Goal: Information Seeking & Learning: Learn about a topic

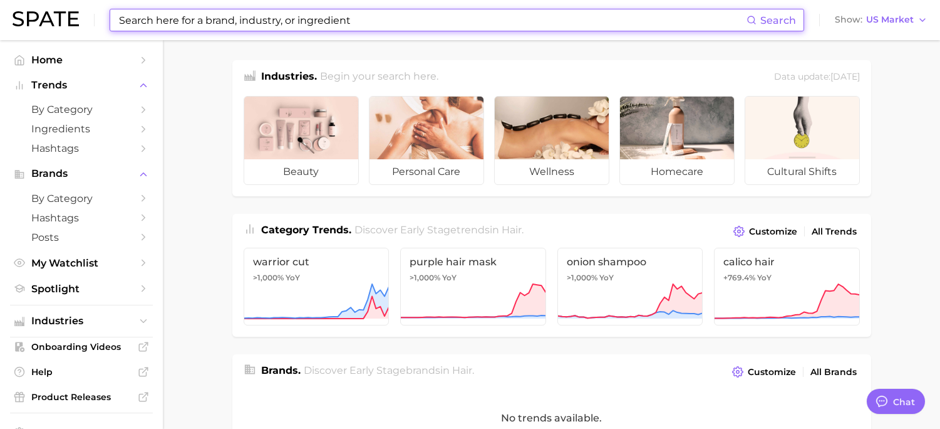
click at [220, 23] on input at bounding box center [432, 19] width 629 height 21
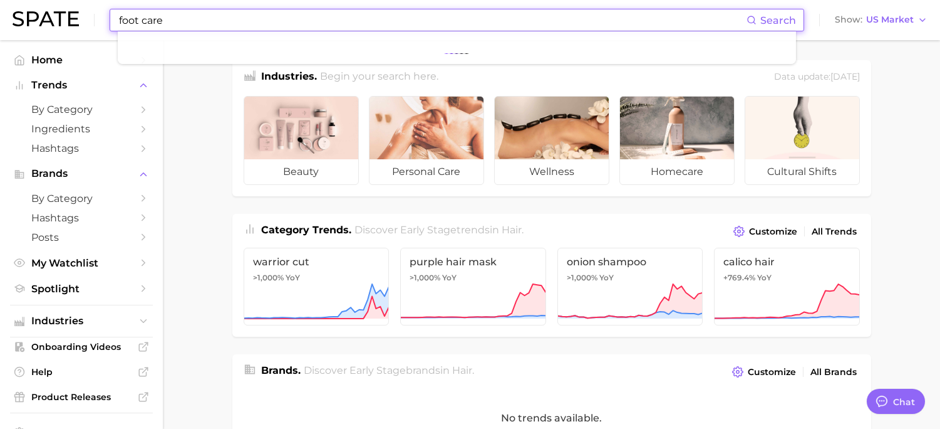
type input "foot care"
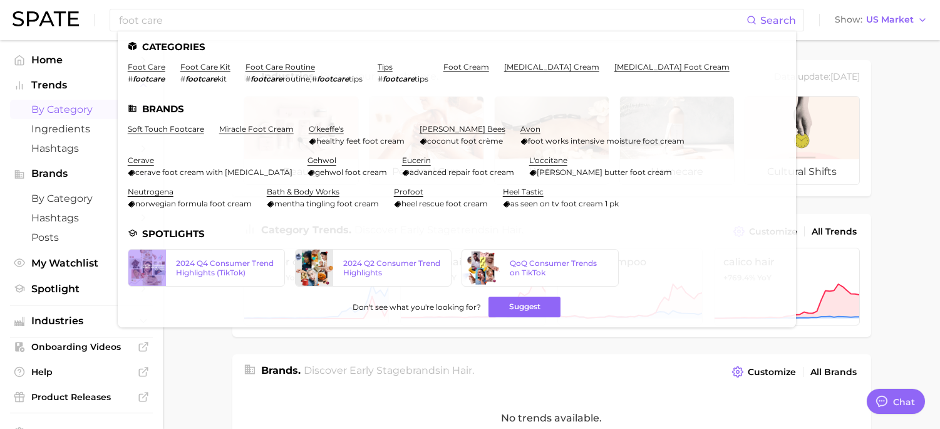
click at [50, 110] on span "by Category" at bounding box center [81, 109] width 100 height 12
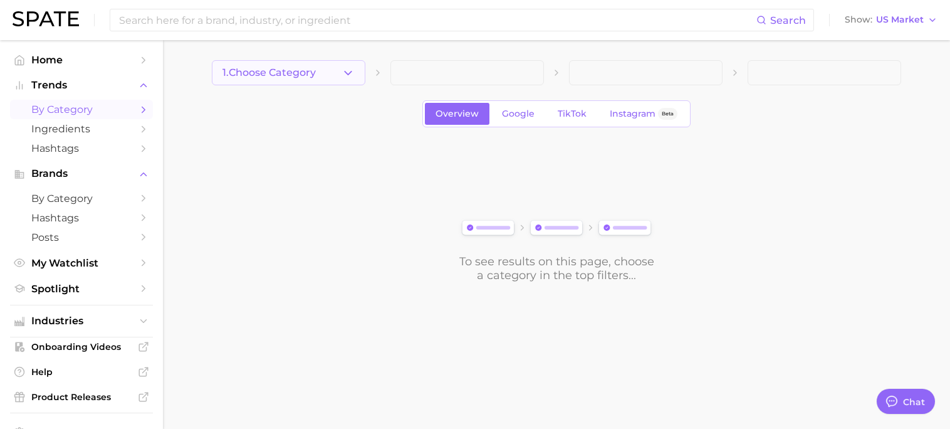
click at [354, 77] on icon "button" at bounding box center [347, 72] width 13 height 13
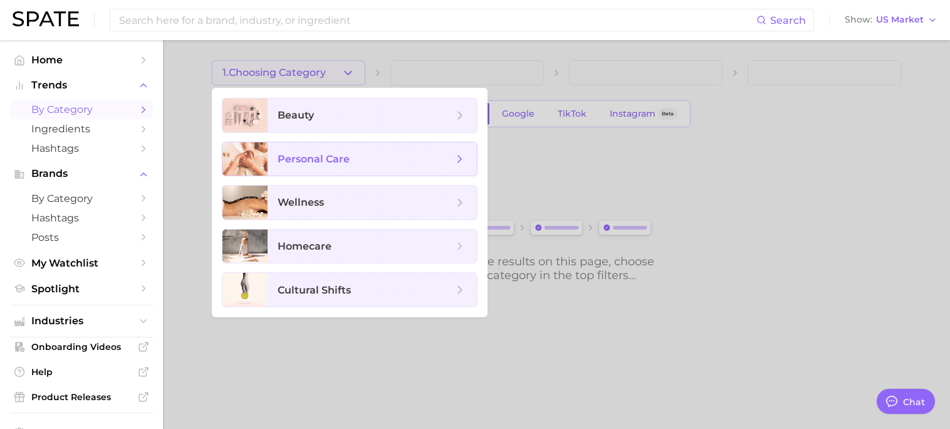
click at [466, 165] on icon at bounding box center [460, 159] width 14 height 14
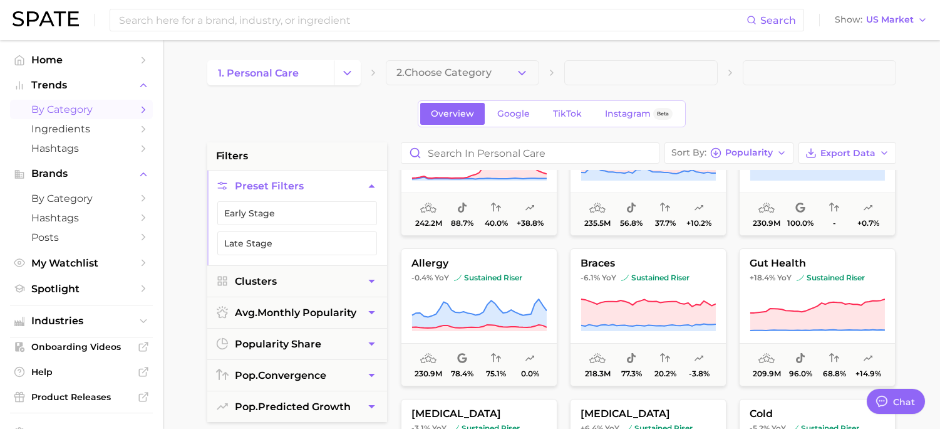
scroll to position [439, 0]
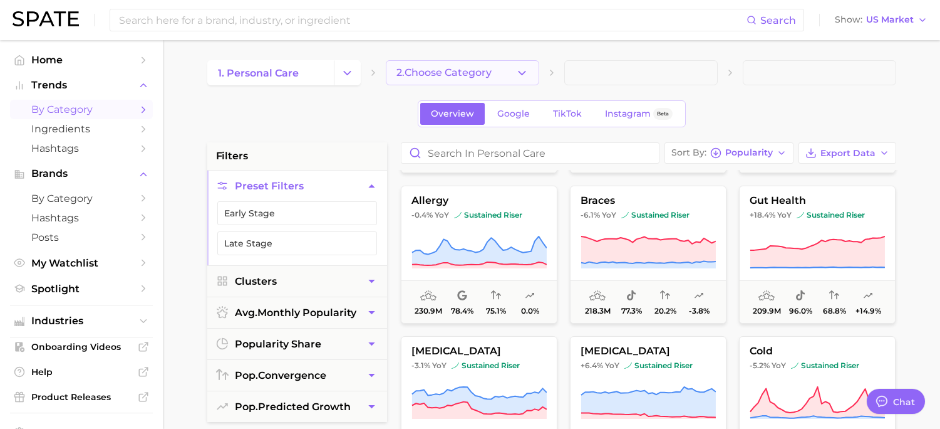
click at [522, 70] on icon "button" at bounding box center [522, 72] width 13 height 13
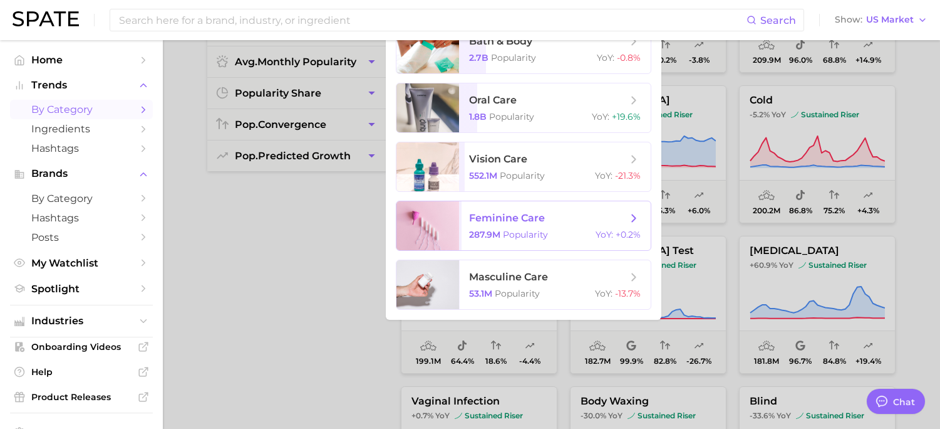
scroll to position [125, 0]
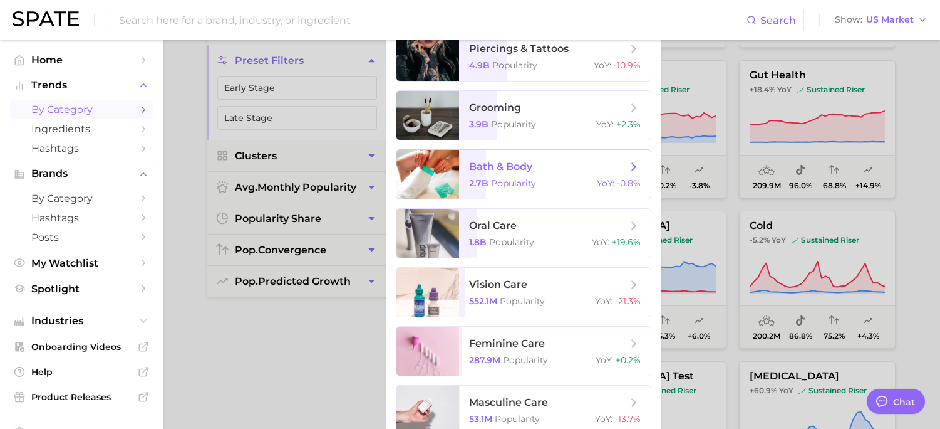
click at [541, 164] on span "bath & body" at bounding box center [548, 167] width 158 height 14
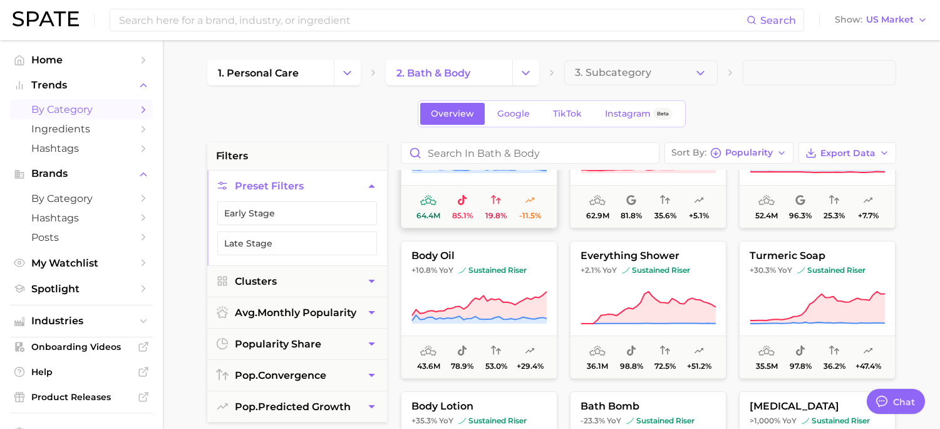
scroll to position [501, 0]
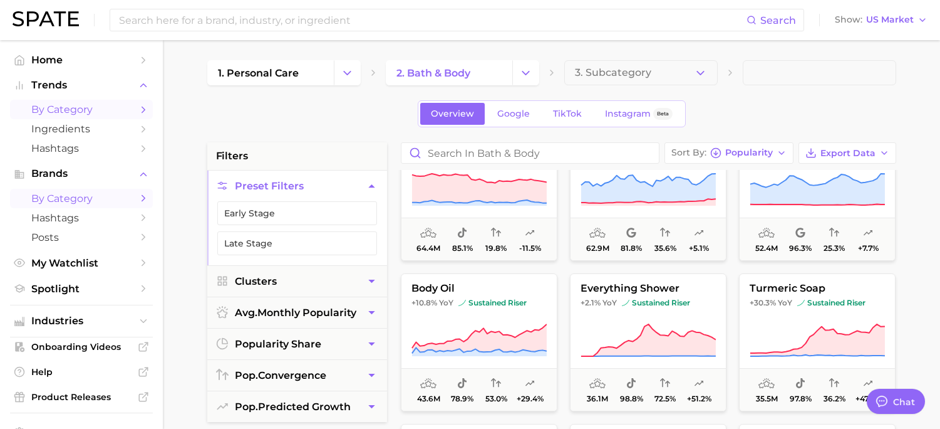
click at [138, 199] on icon "Sidebar" at bounding box center [143, 197] width 11 height 11
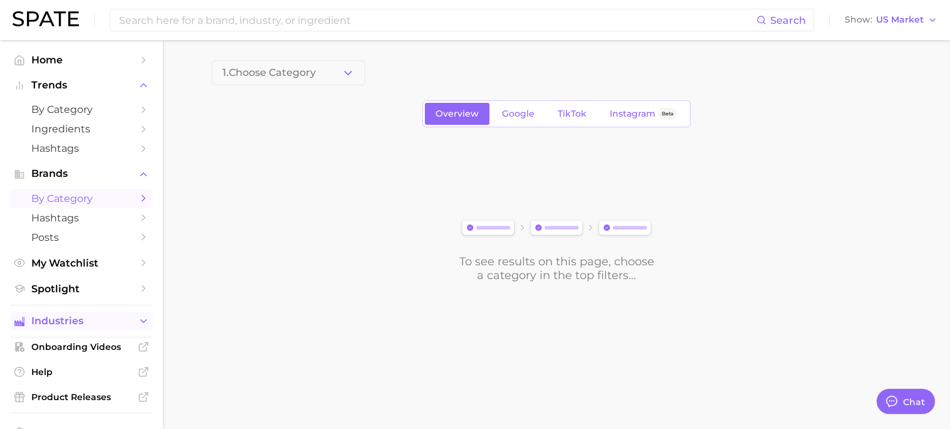
click at [138, 319] on icon "Sidebar" at bounding box center [143, 320] width 11 height 11
click at [138, 346] on icon "Sidebar" at bounding box center [143, 345] width 11 height 11
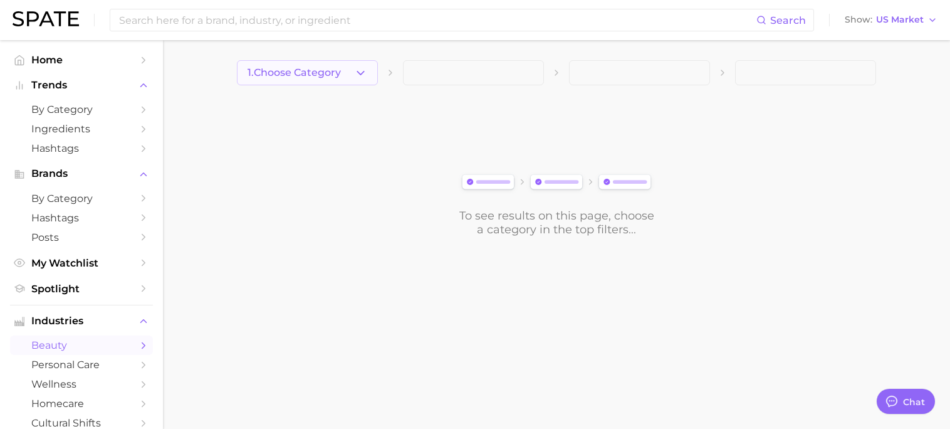
click at [362, 71] on icon "button" at bounding box center [360, 72] width 13 height 13
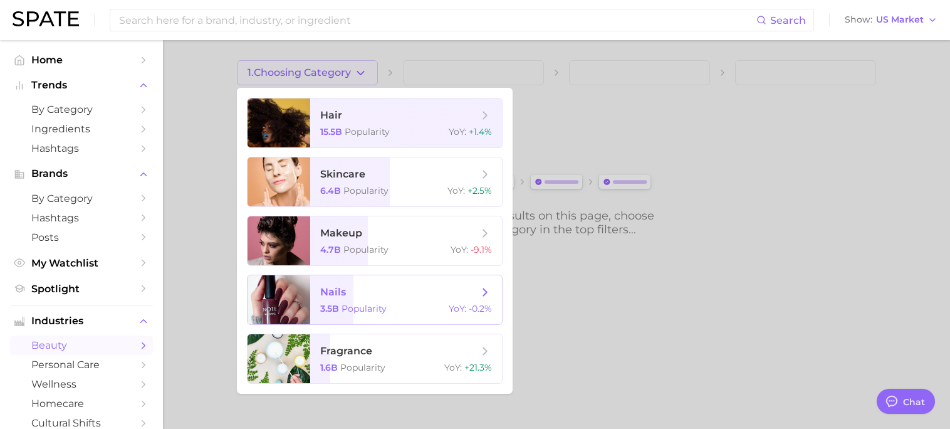
click at [347, 298] on span "nails" at bounding box center [399, 292] width 158 height 14
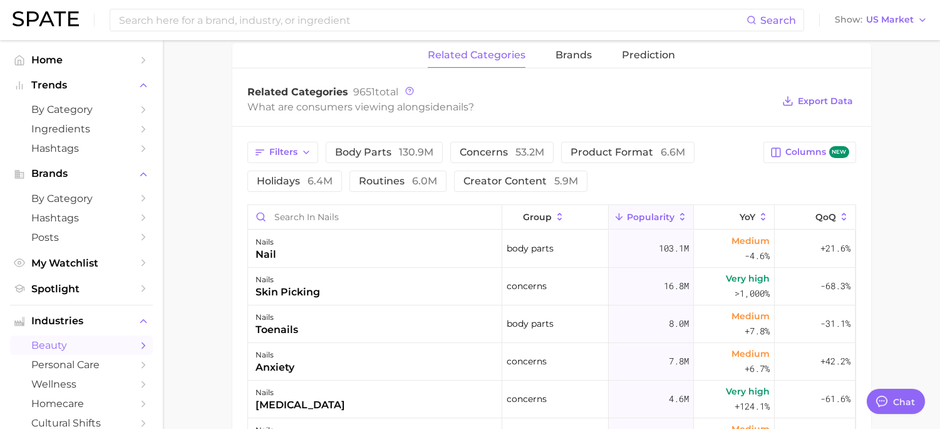
type textarea "x"
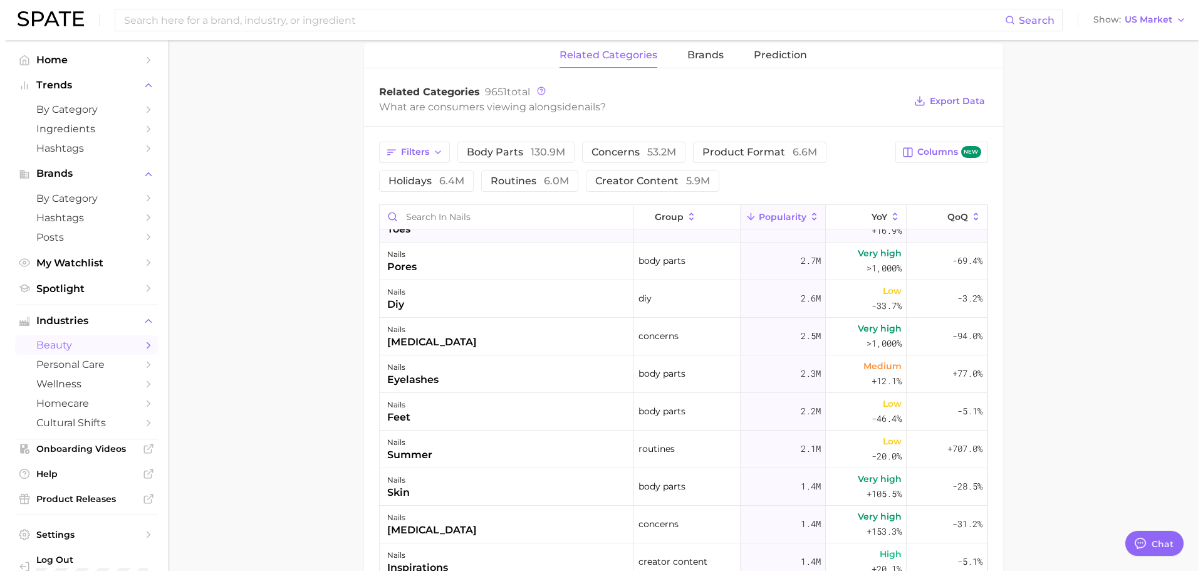
scroll to position [313, 0]
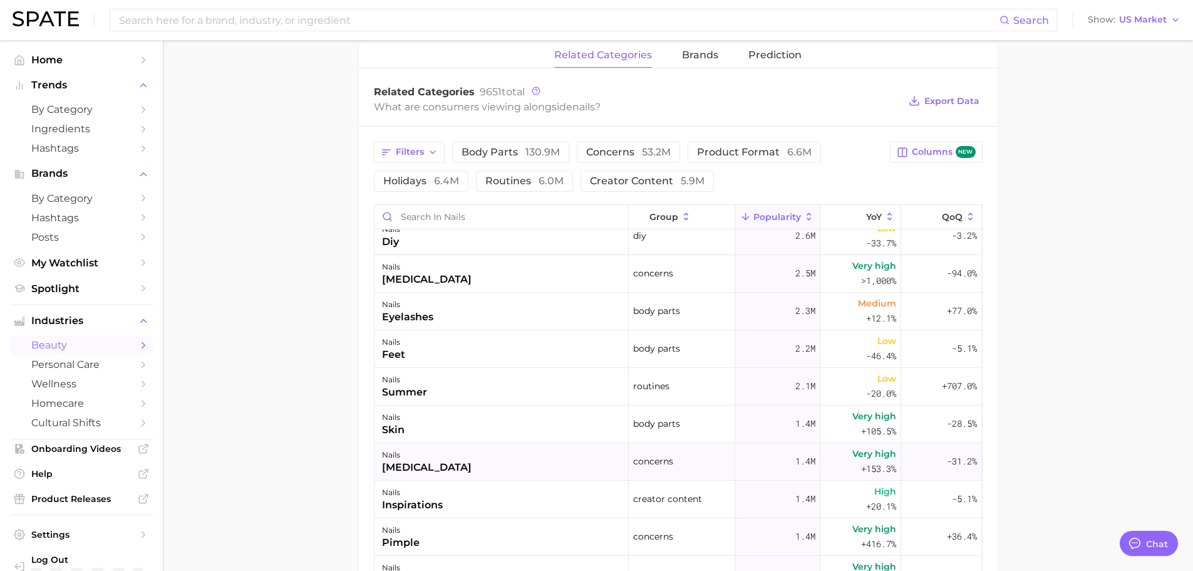
click at [506, 428] on div "nails [MEDICAL_DATA]" at bounding box center [502, 462] width 254 height 38
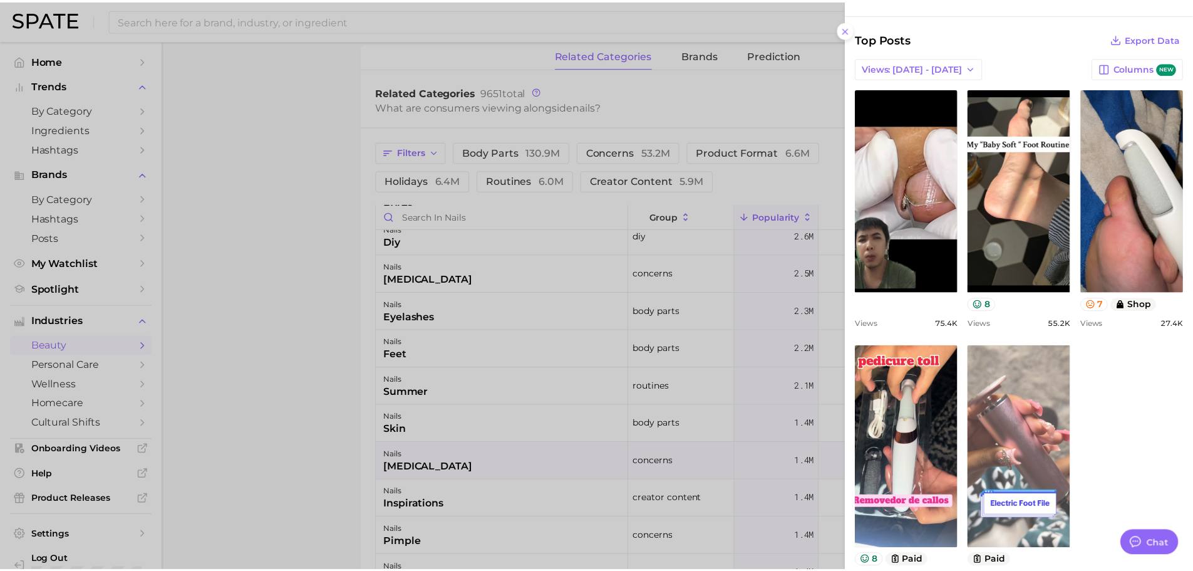
scroll to position [530, 0]
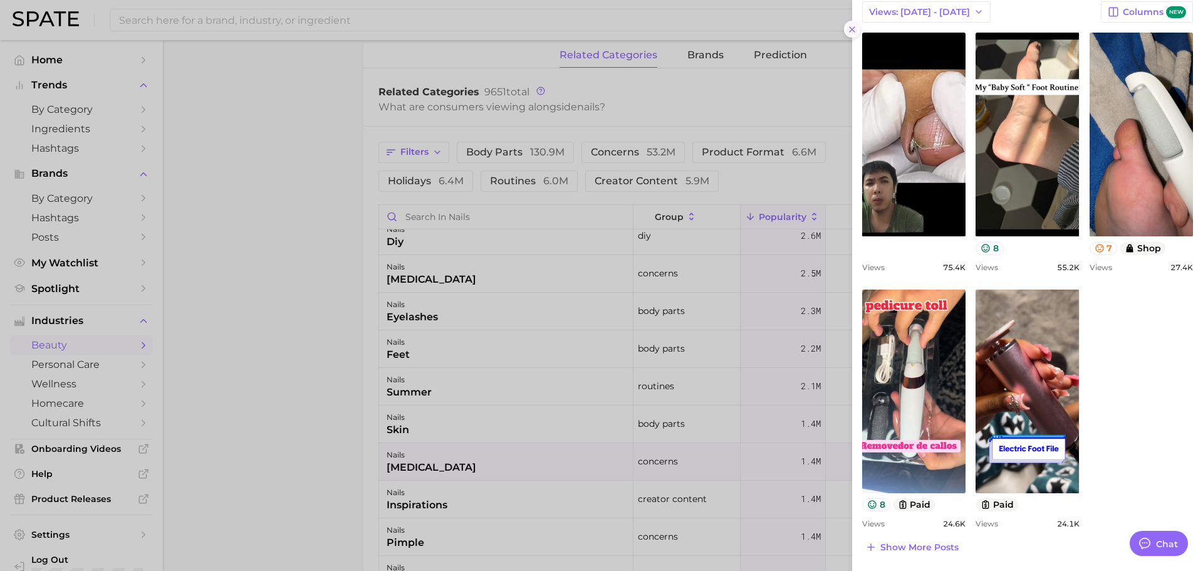
click at [846, 30] on button at bounding box center [852, 29] width 17 height 17
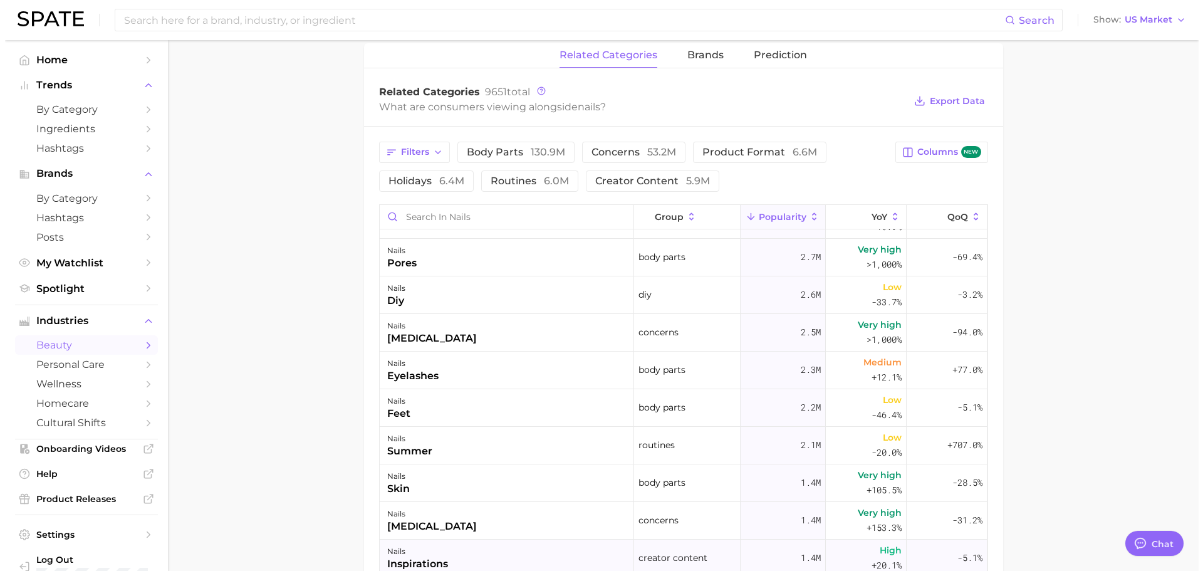
scroll to position [313, 0]
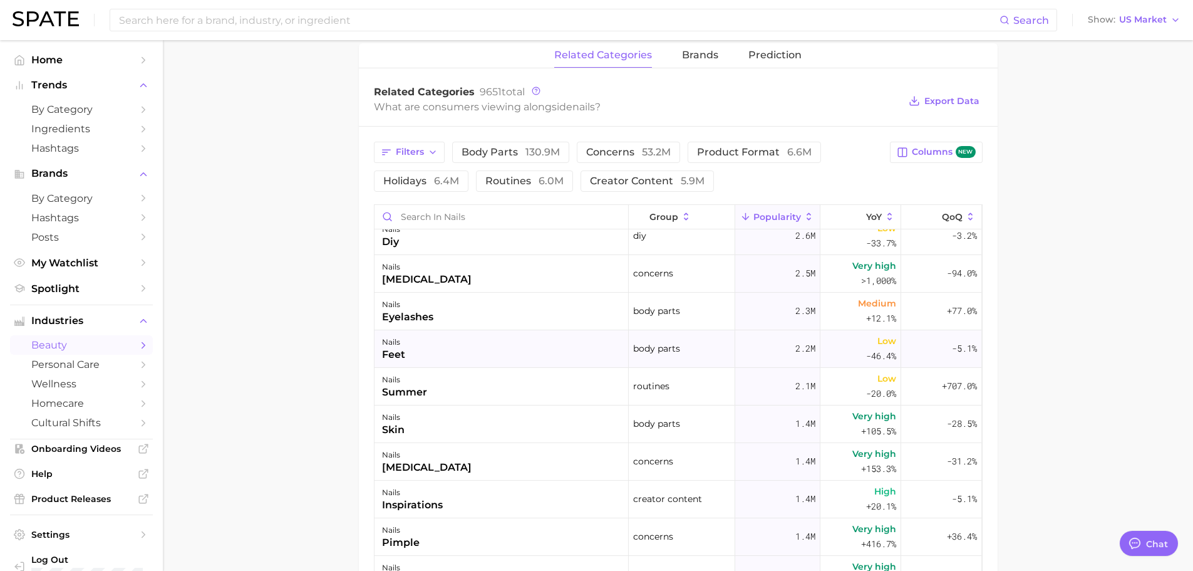
click at [400, 360] on div "feet" at bounding box center [393, 354] width 23 height 15
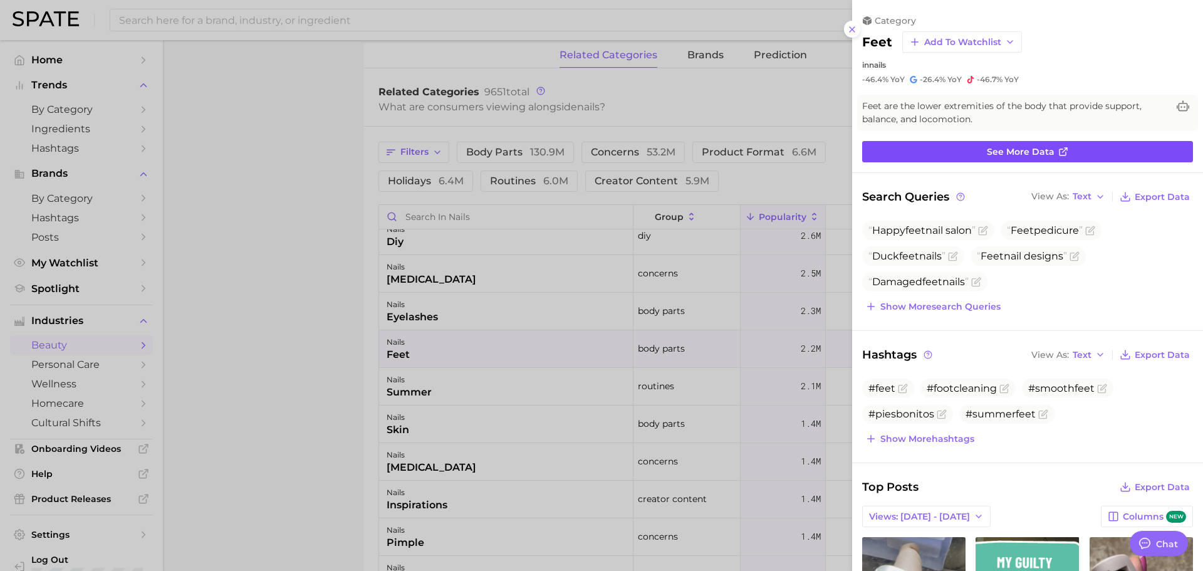
scroll to position [0, 0]
click at [444, 428] on div at bounding box center [601, 285] width 1203 height 571
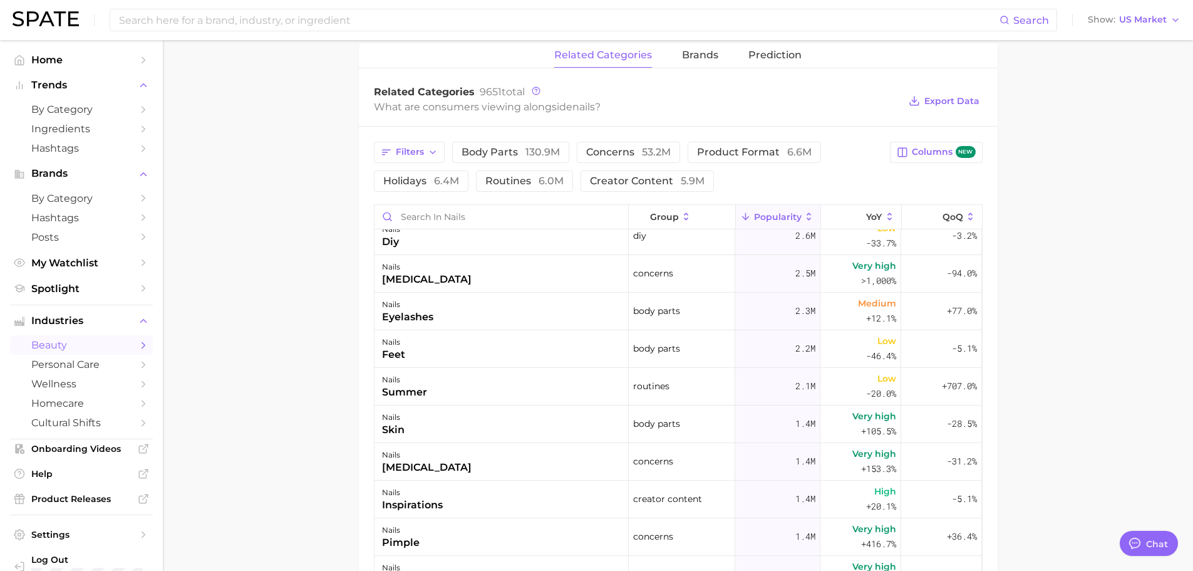
click at [436, 428] on div "nails [MEDICAL_DATA]" at bounding box center [502, 462] width 254 height 38
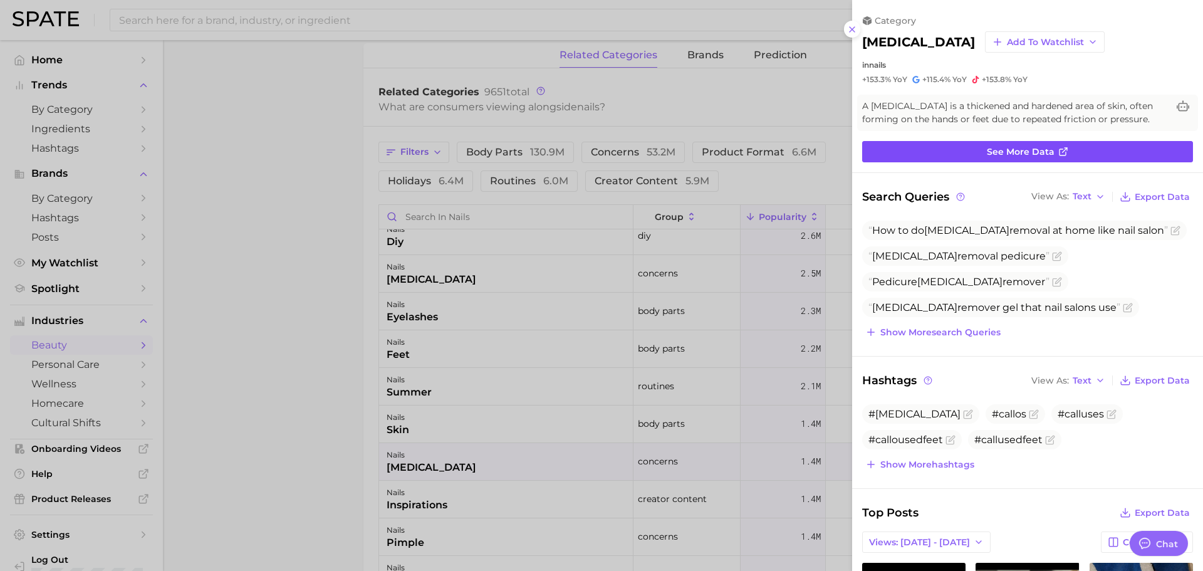
click at [949, 153] on span "See more data" at bounding box center [1021, 152] width 68 height 11
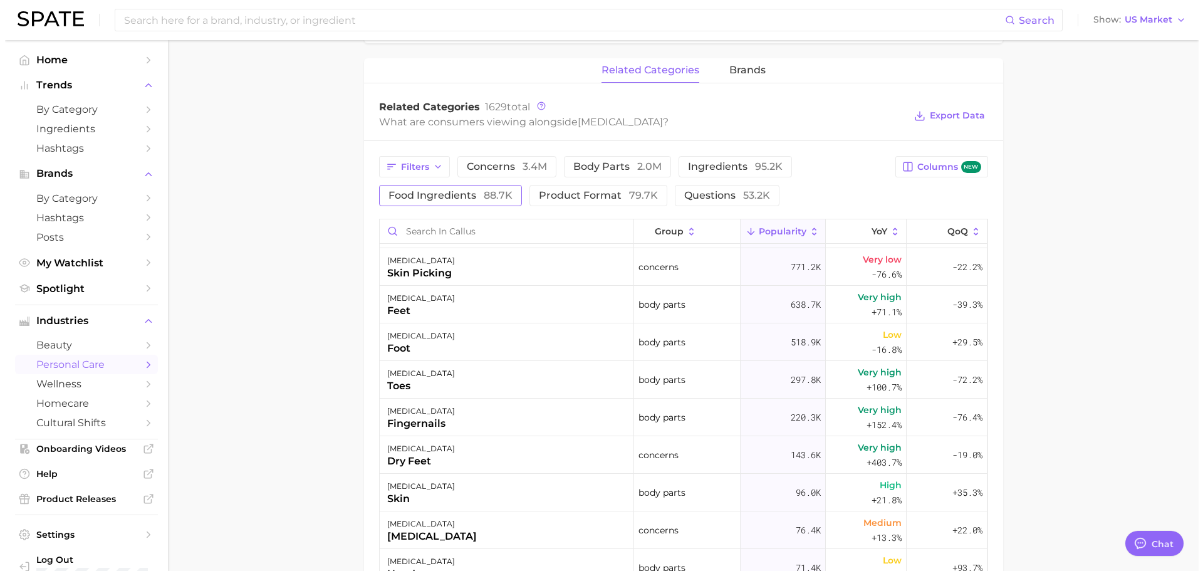
scroll to position [63, 0]
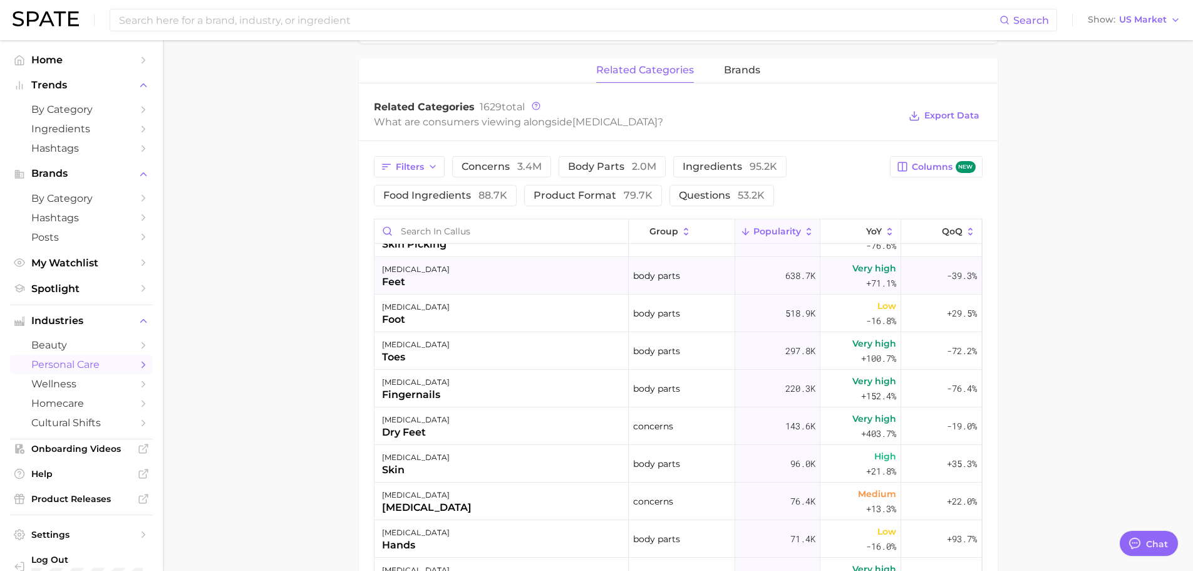
click at [398, 278] on div "feet" at bounding box center [416, 281] width 68 height 15
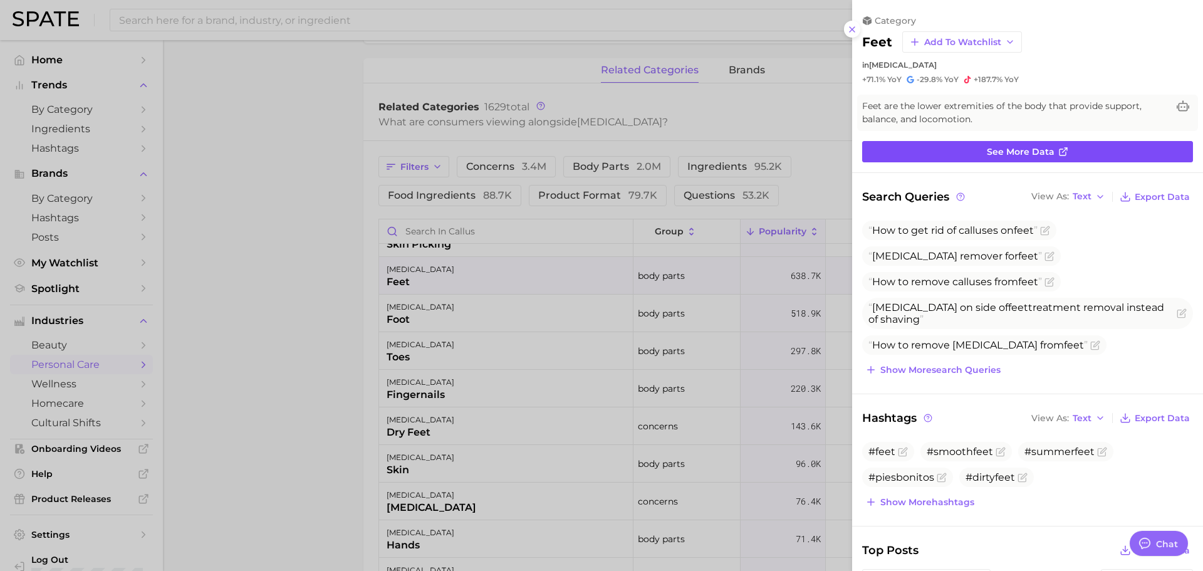
scroll to position [0, 0]
click at [949, 153] on span "See more data" at bounding box center [1021, 152] width 68 height 11
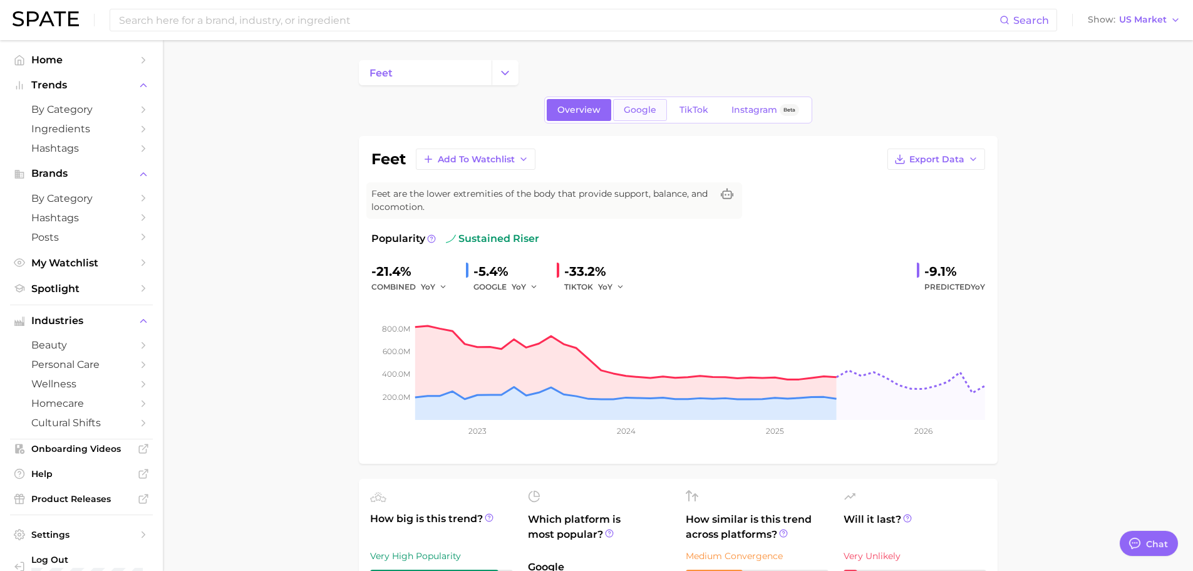
click at [645, 111] on span "Google" at bounding box center [640, 110] width 33 height 11
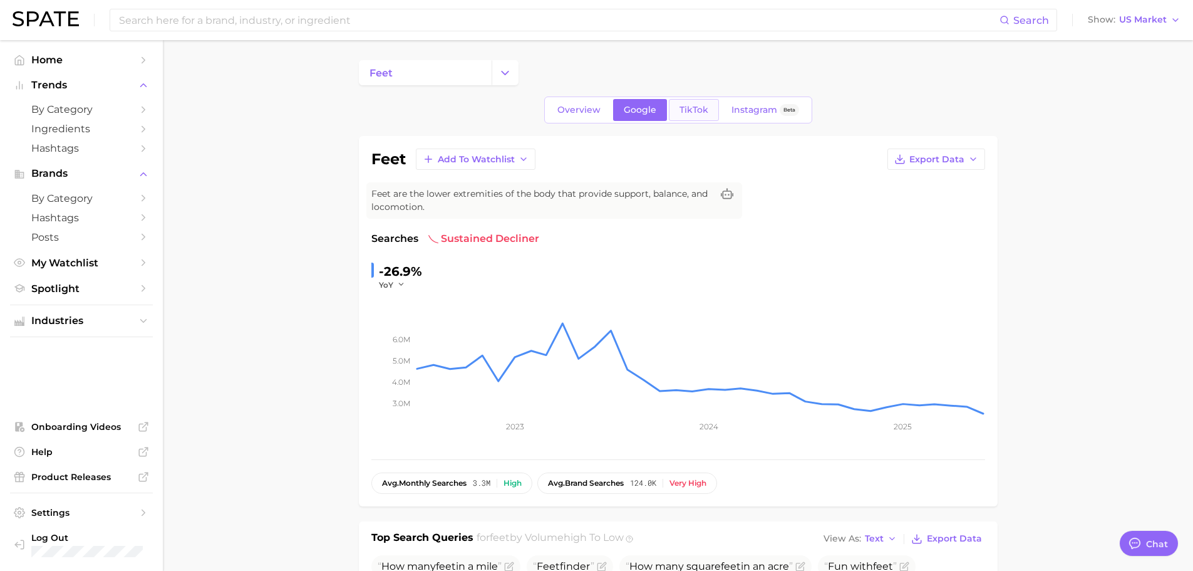
click at [699, 108] on span "TikTok" at bounding box center [694, 110] width 29 height 11
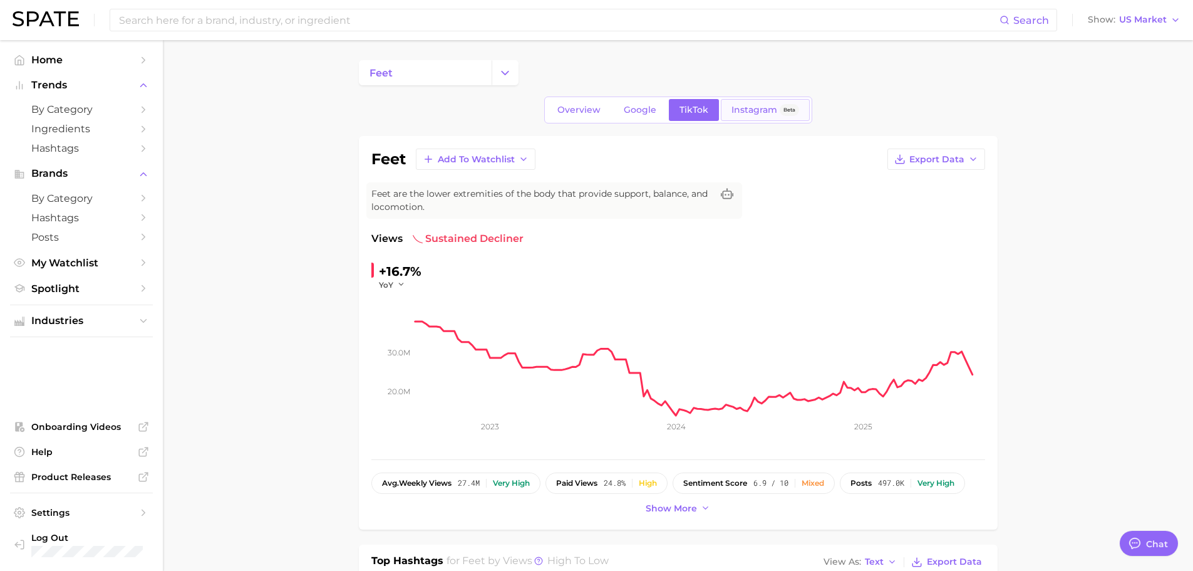
click at [743, 110] on span "Instagram" at bounding box center [755, 110] width 46 height 11
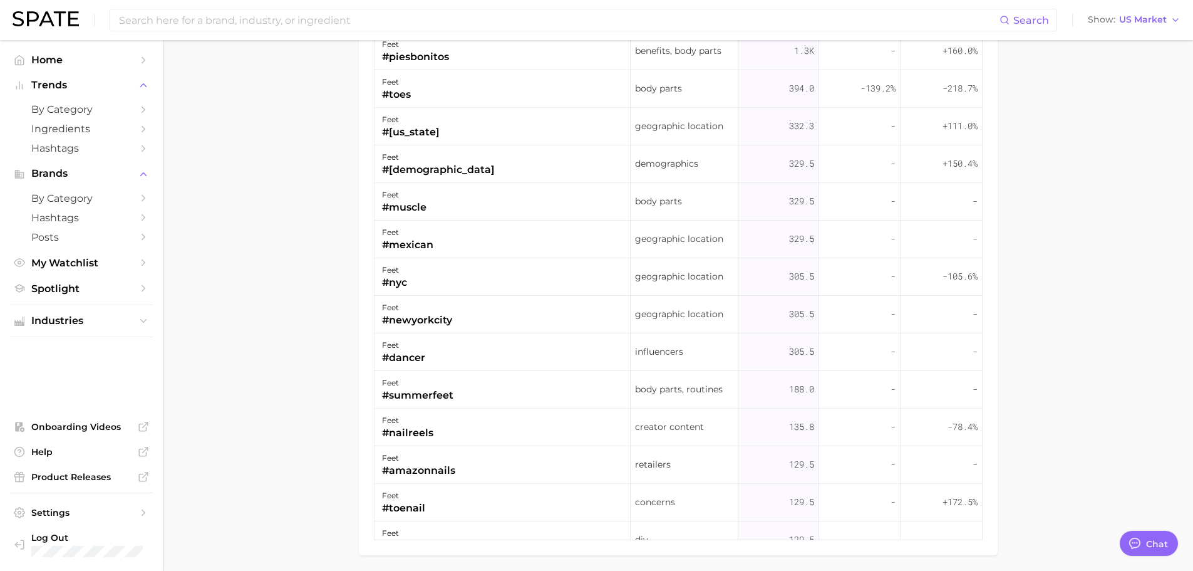
scroll to position [1164, 0]
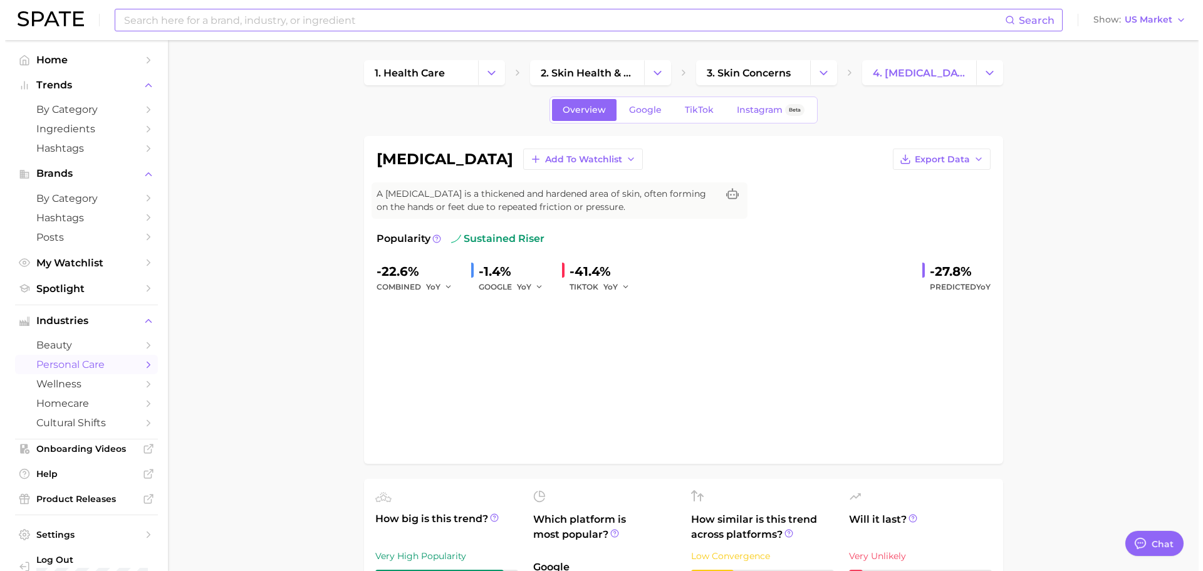
scroll to position [564, 0]
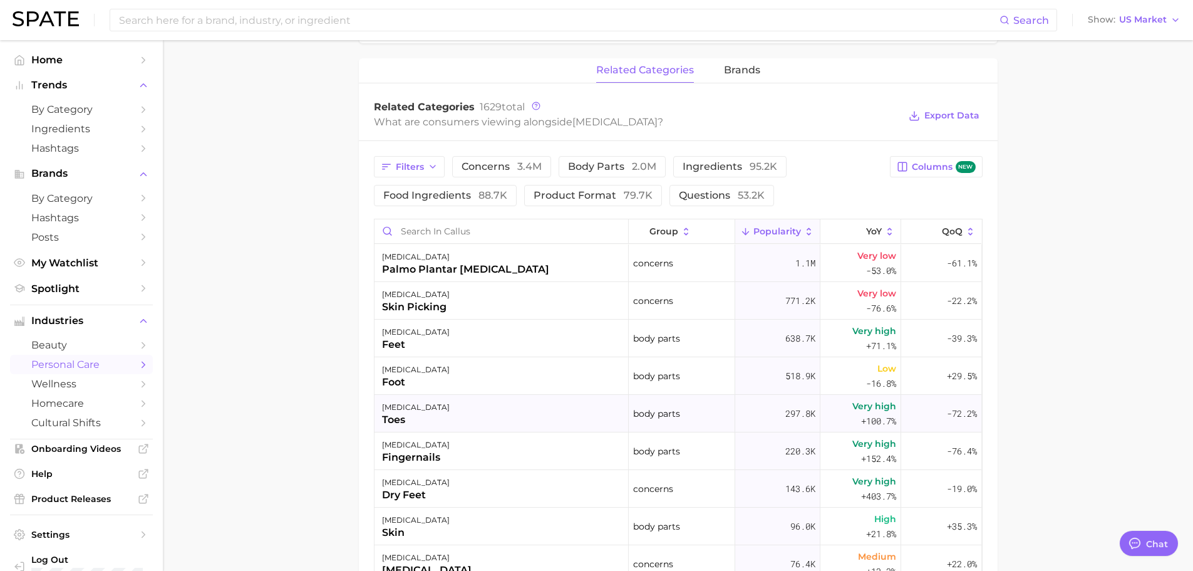
click at [402, 419] on div "toes" at bounding box center [416, 419] width 68 height 15
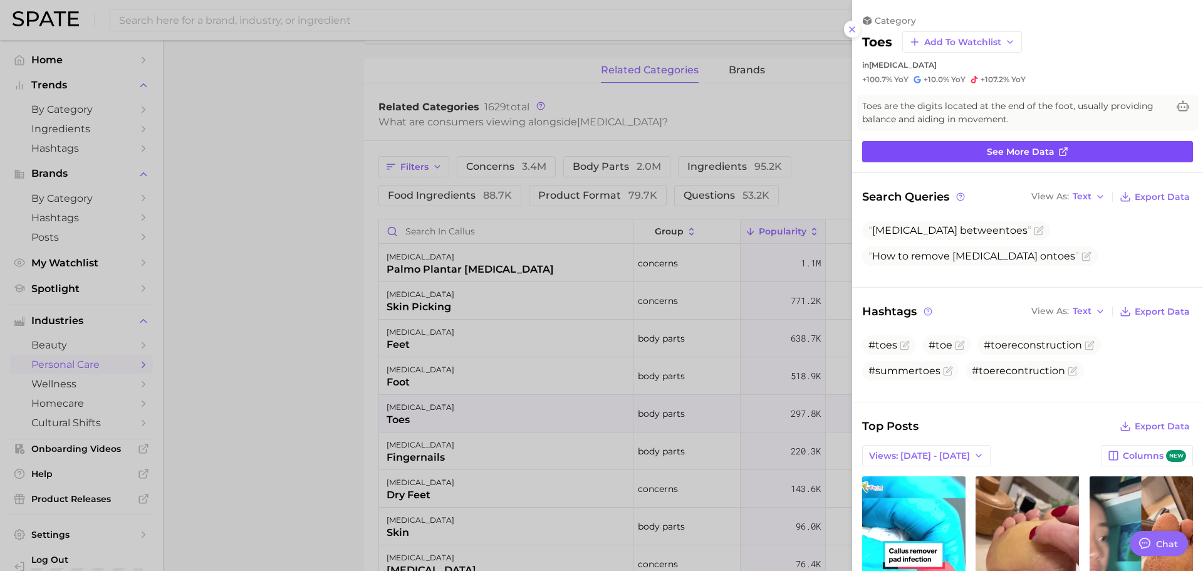
scroll to position [0, 0]
click at [949, 151] on span "See more data" at bounding box center [1021, 152] width 68 height 11
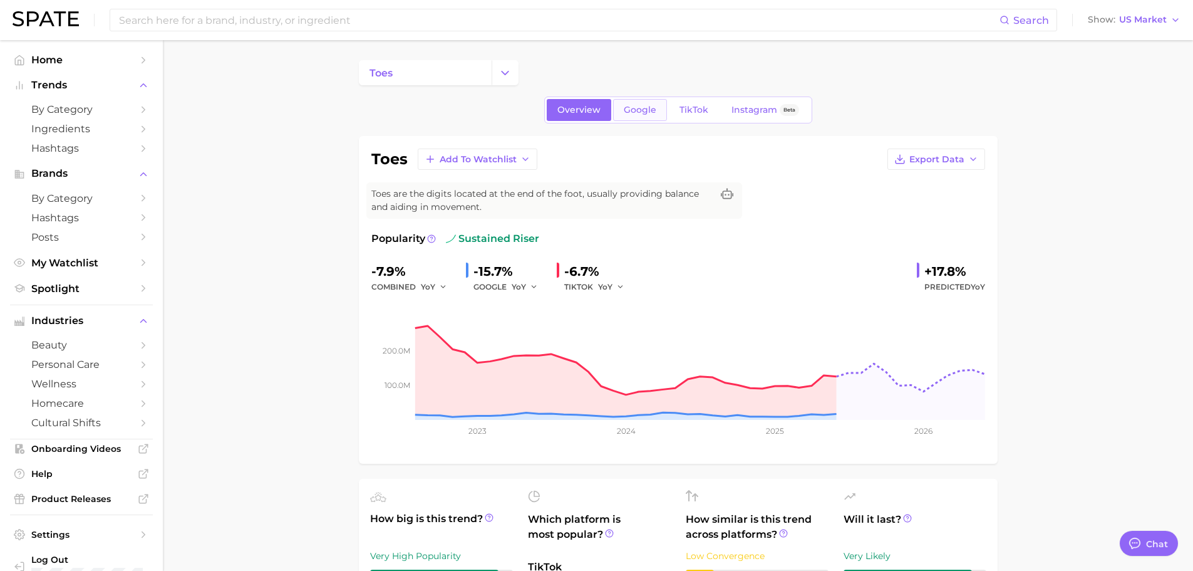
click at [652, 115] on link "Google" at bounding box center [640, 110] width 54 height 22
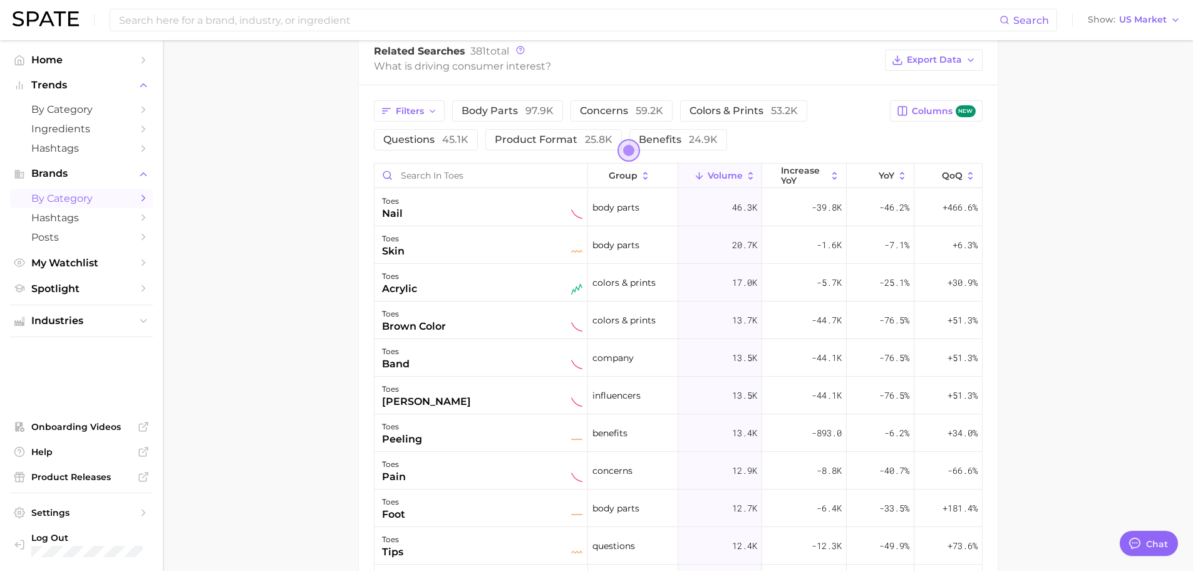
click at [63, 193] on span "by Category" at bounding box center [81, 198] width 100 height 12
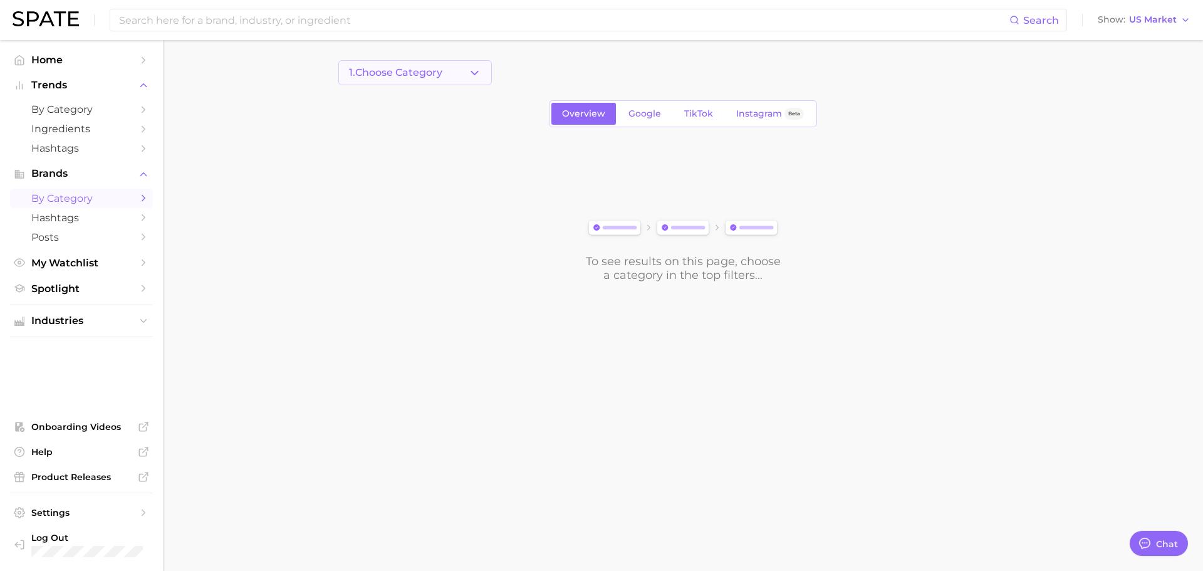
click at [472, 73] on polyline "button" at bounding box center [474, 72] width 7 height 3
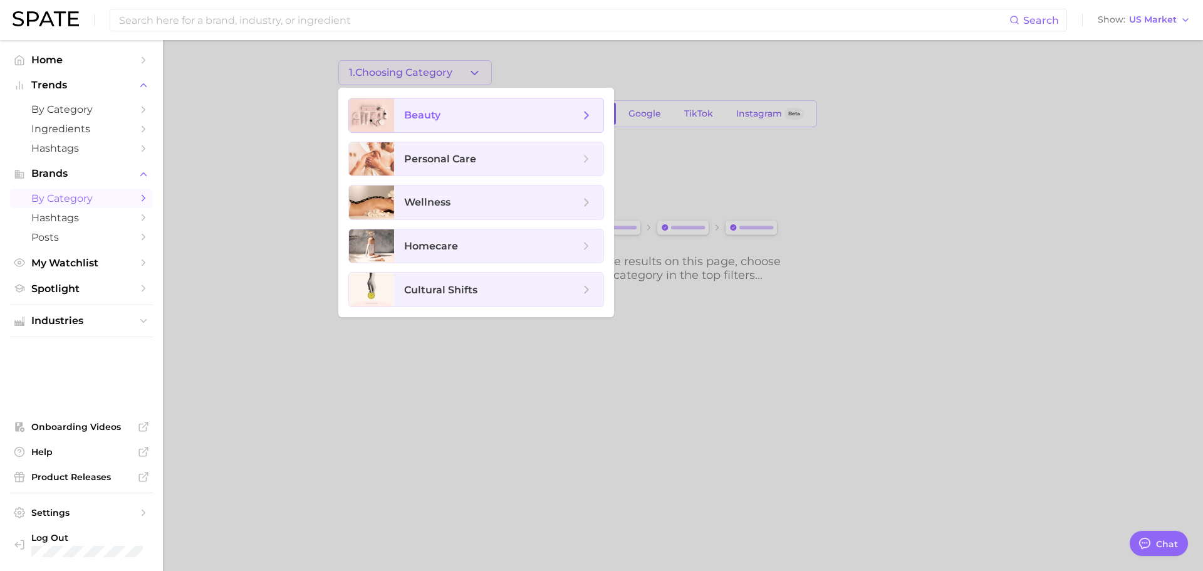
click at [450, 110] on span "beauty" at bounding box center [491, 115] width 175 height 14
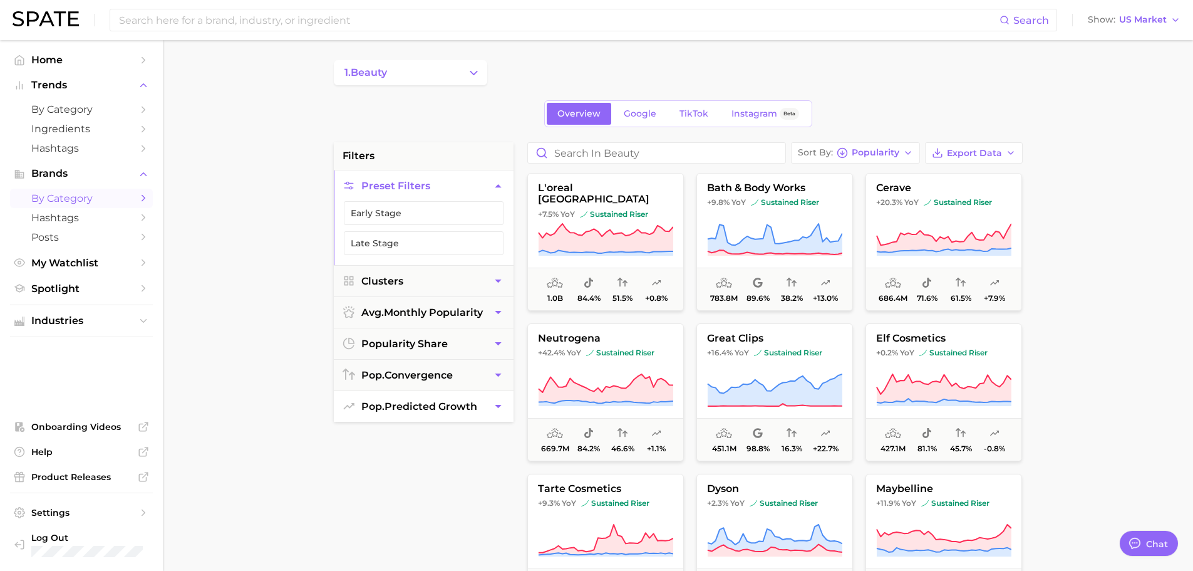
click at [503, 408] on icon "button" at bounding box center [498, 406] width 13 height 13
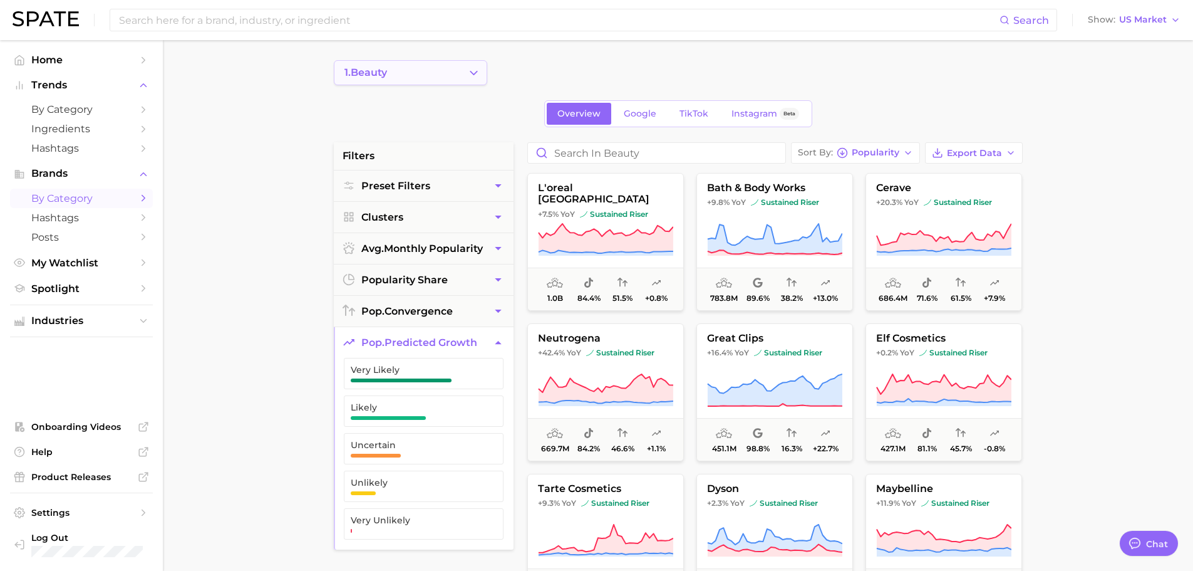
click at [479, 72] on icon "Change Category" at bounding box center [473, 72] width 13 height 13
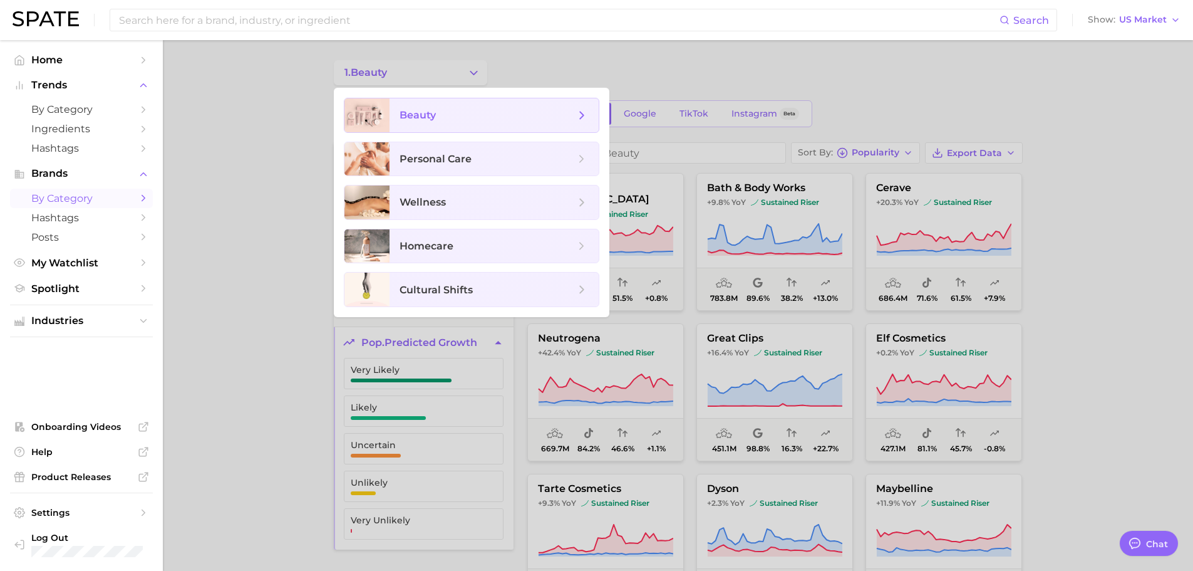
click at [473, 111] on span "beauty" at bounding box center [487, 115] width 175 height 14
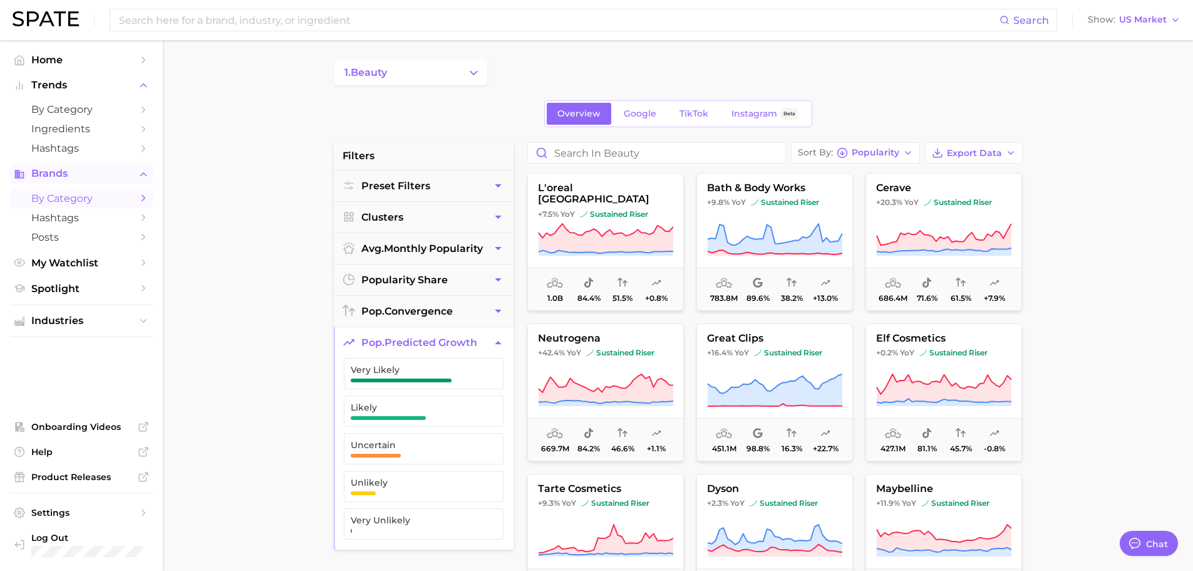
click at [46, 173] on span "Brands" at bounding box center [81, 173] width 100 height 11
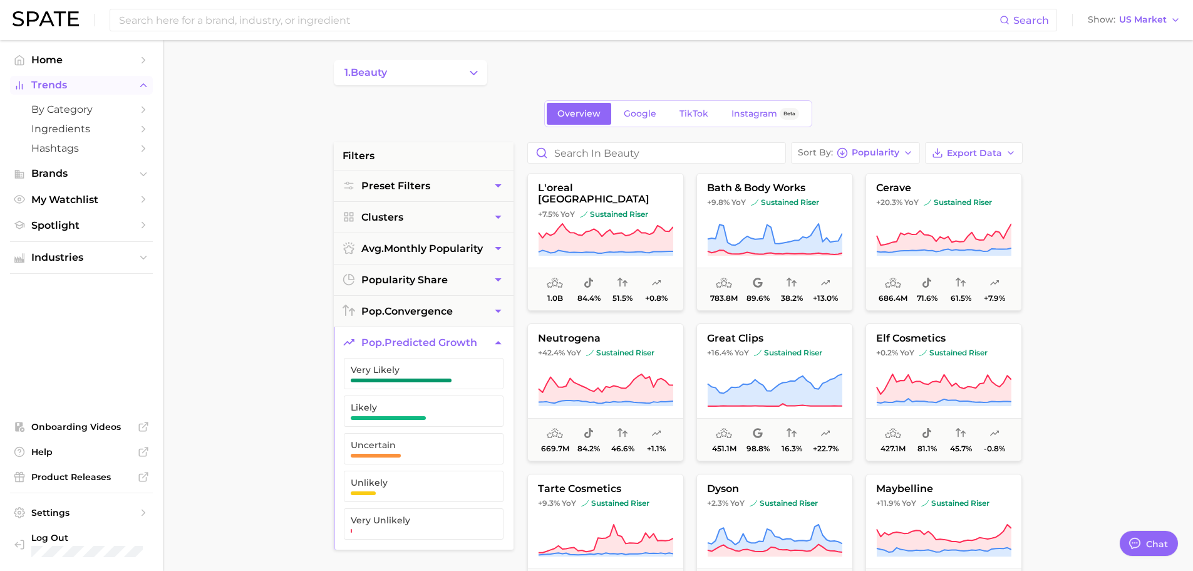
click at [40, 81] on span "Trends" at bounding box center [81, 85] width 100 height 11
click at [139, 83] on icon "Sidebar" at bounding box center [143, 85] width 11 height 11
click at [142, 108] on icon "Sidebar" at bounding box center [143, 109] width 11 height 11
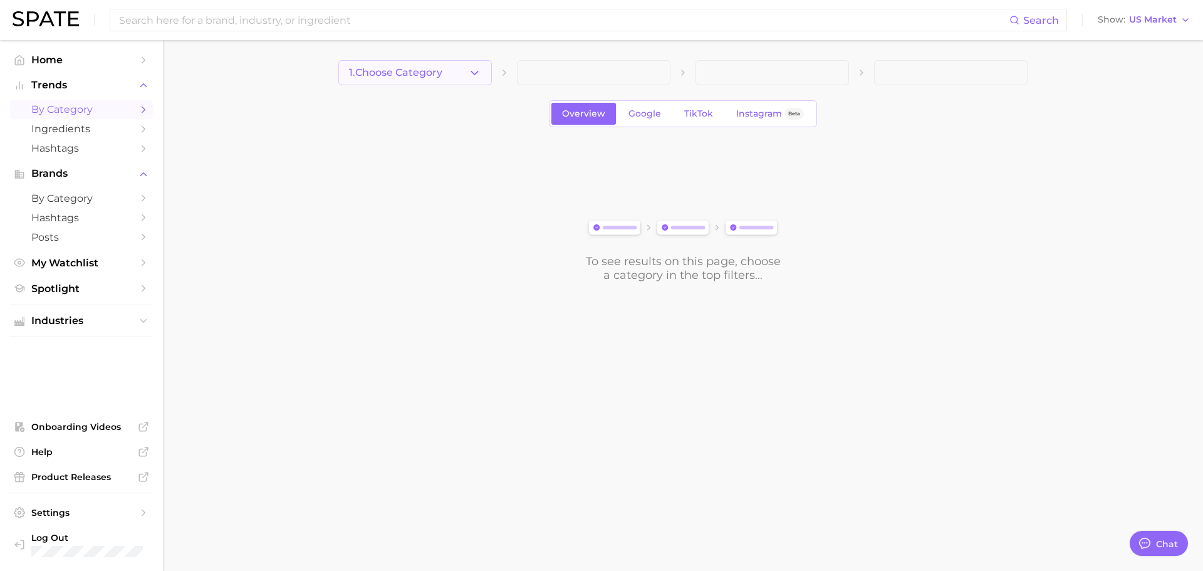
click at [475, 72] on icon "button" at bounding box center [474, 72] width 13 height 13
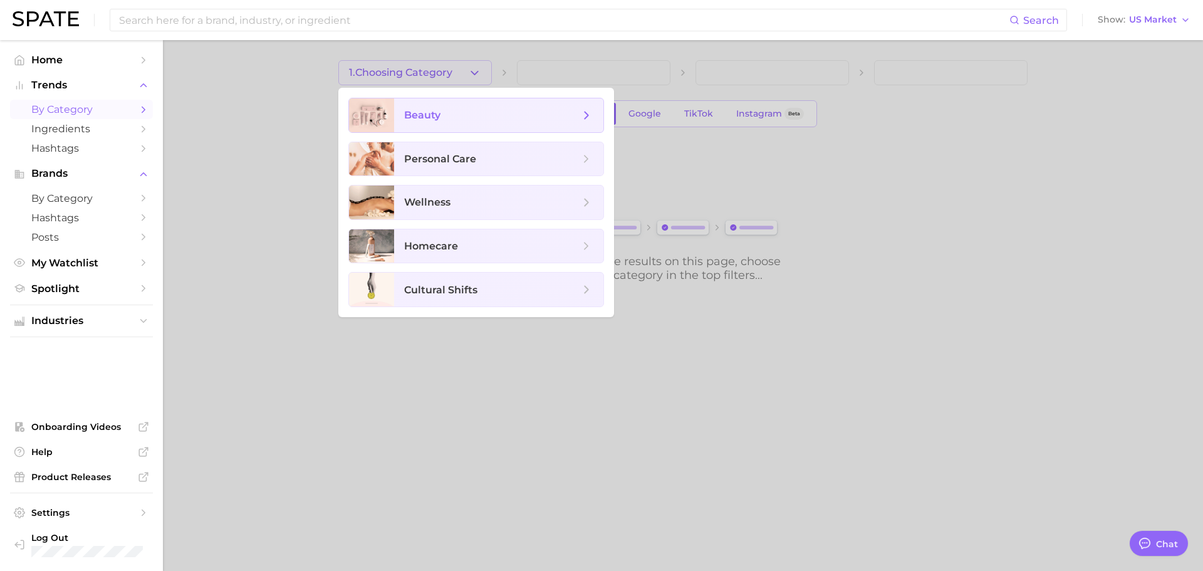
click at [578, 118] on span "beauty" at bounding box center [491, 115] width 175 height 14
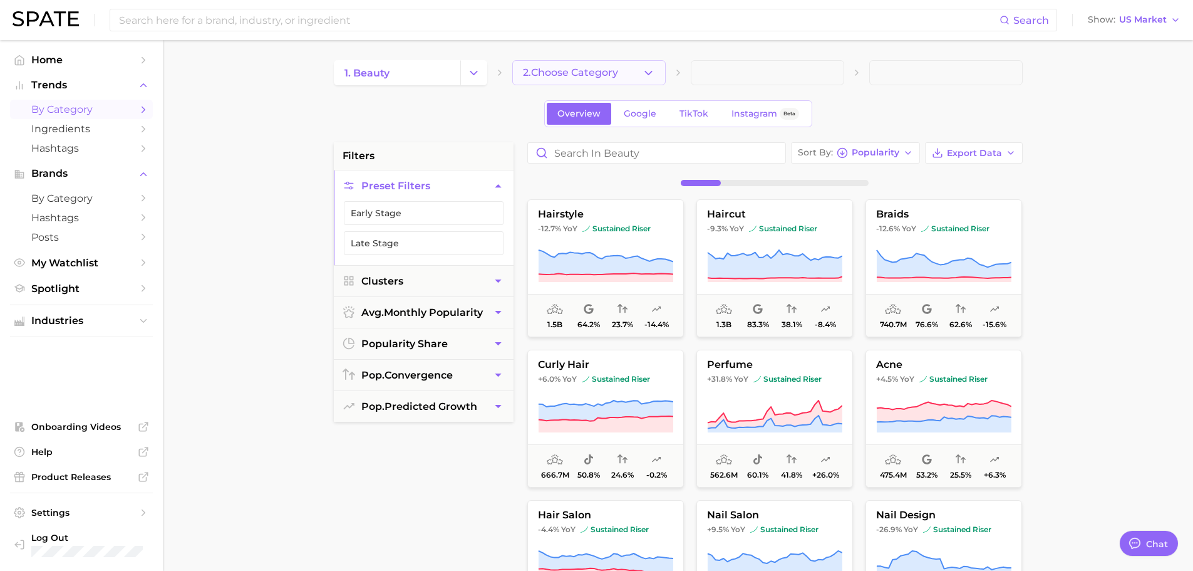
click at [647, 72] on polyline "button" at bounding box center [648, 72] width 7 height 3
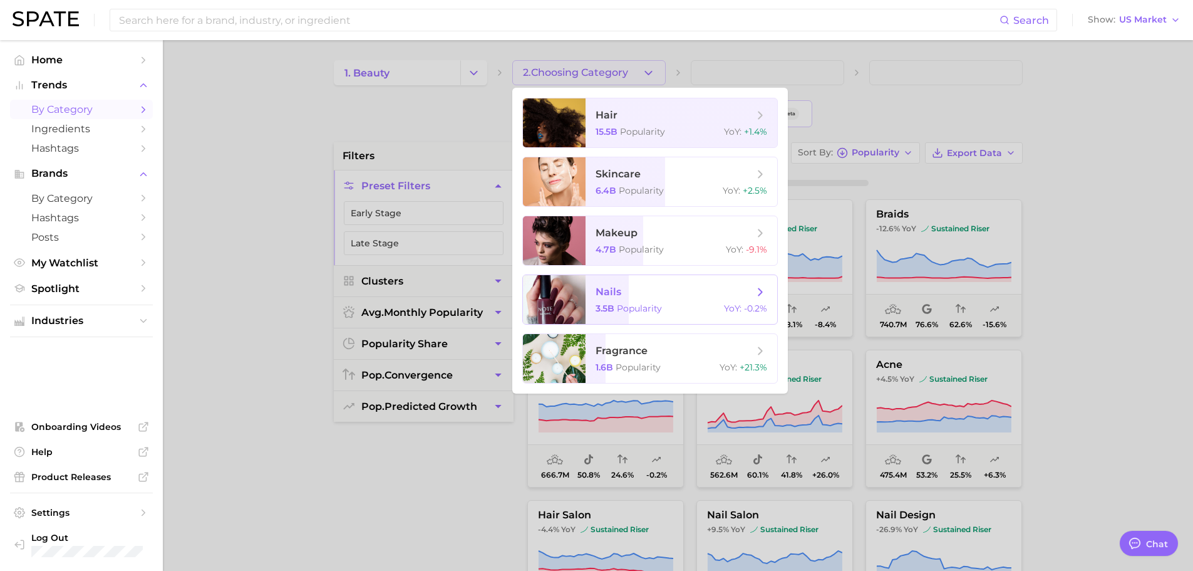
scroll to position [63, 0]
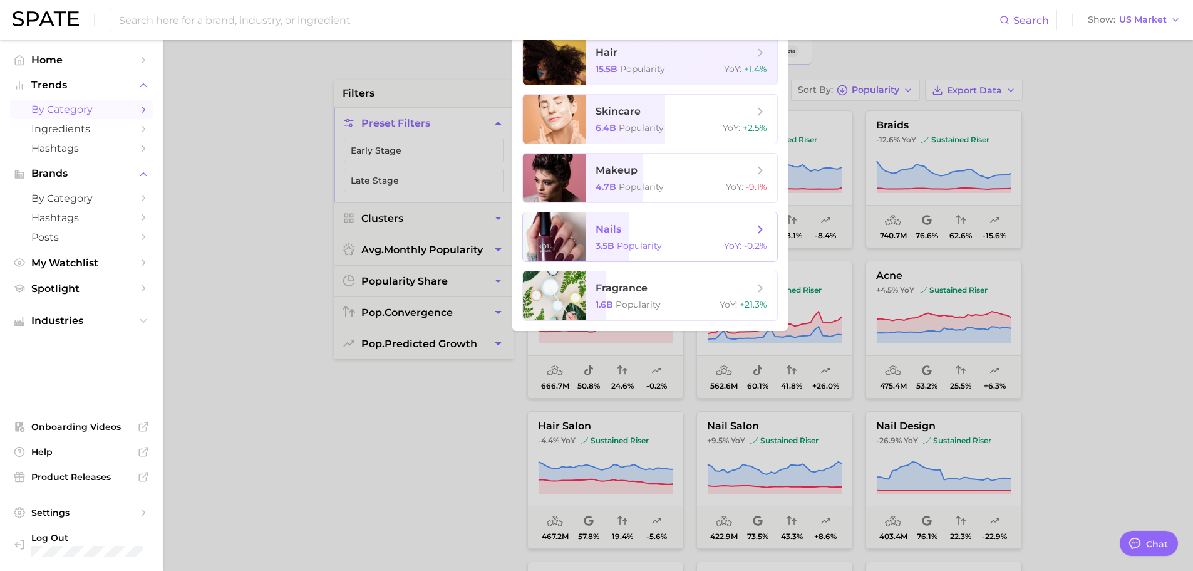
click at [689, 231] on span "nails" at bounding box center [675, 229] width 158 height 14
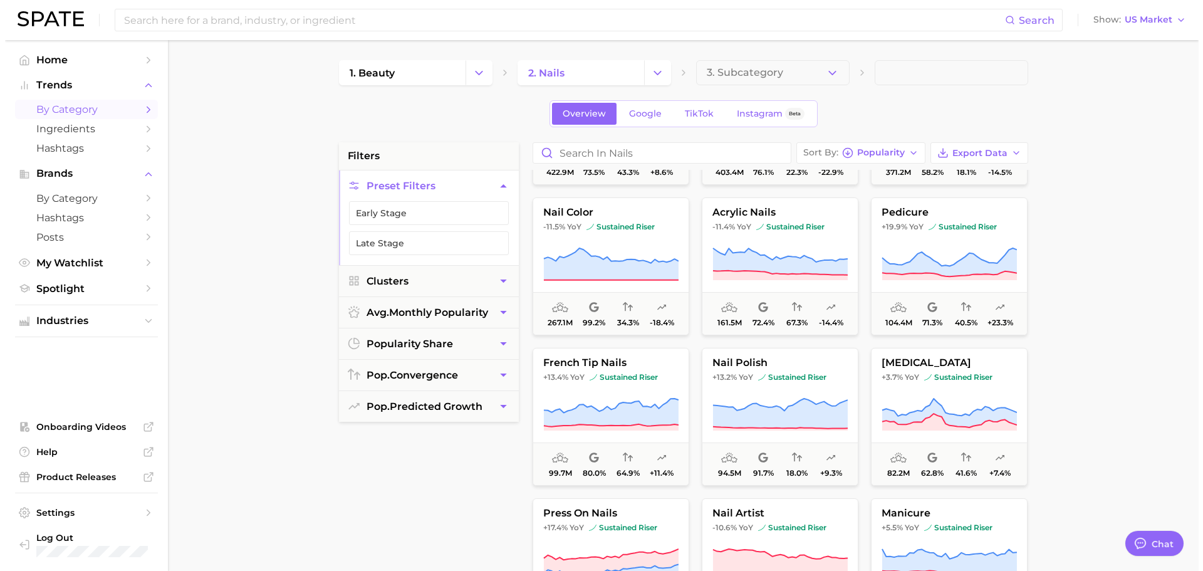
scroll to position [125, 0]
click at [924, 235] on button "pedicure +19.9% YoY sustained riser 104.4m 71.3% 40.5% +23.3%" at bounding box center [944, 267] width 157 height 138
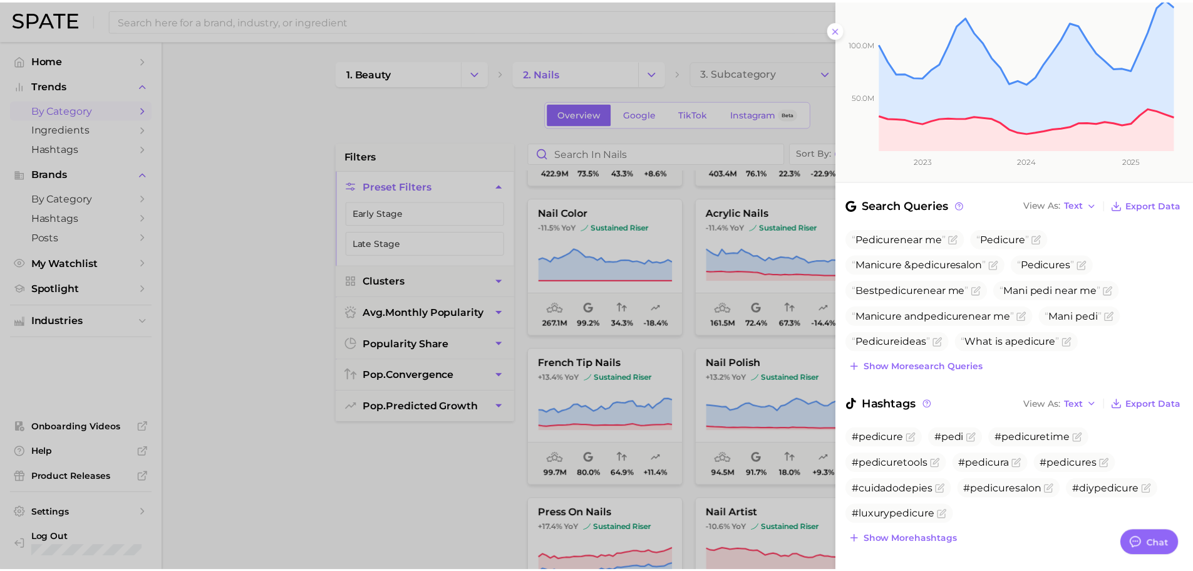
scroll to position [0, 0]
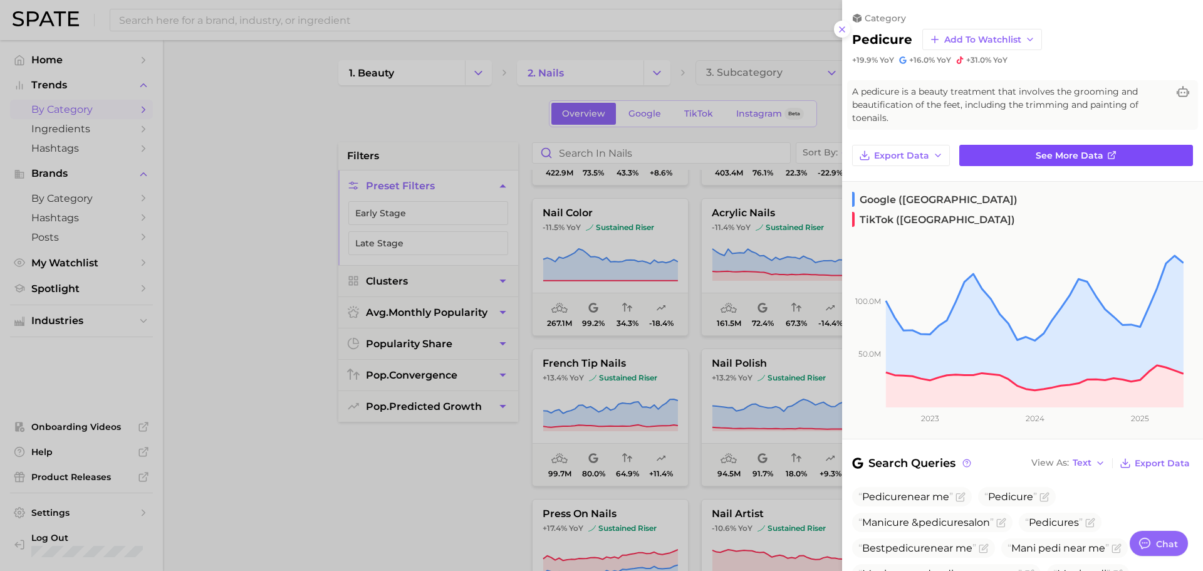
click at [949, 155] on span "See more data" at bounding box center [1070, 155] width 68 height 11
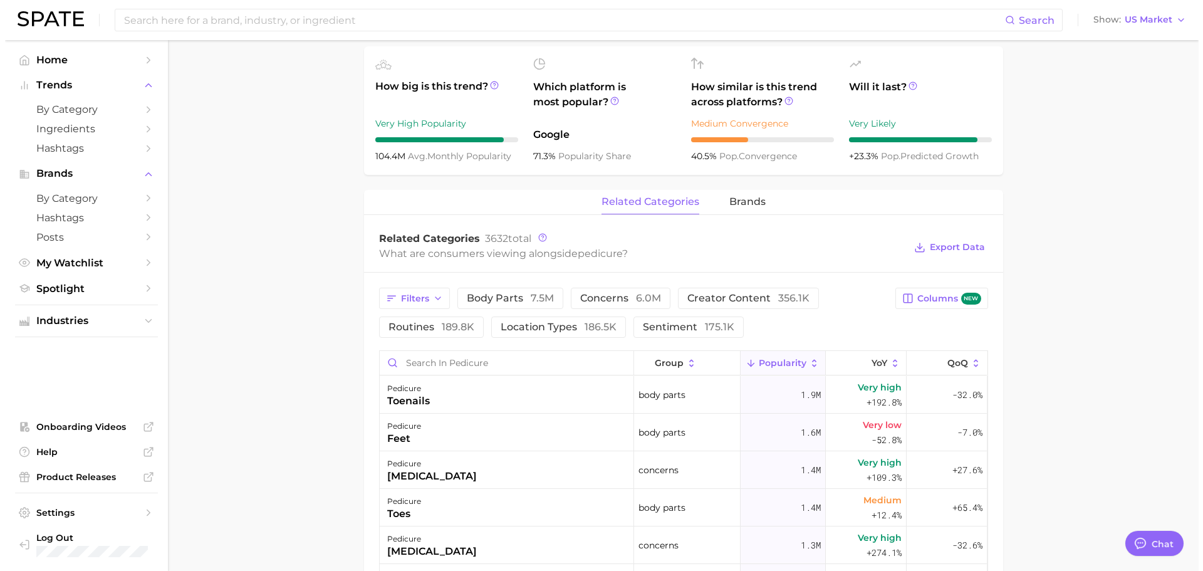
scroll to position [439, 0]
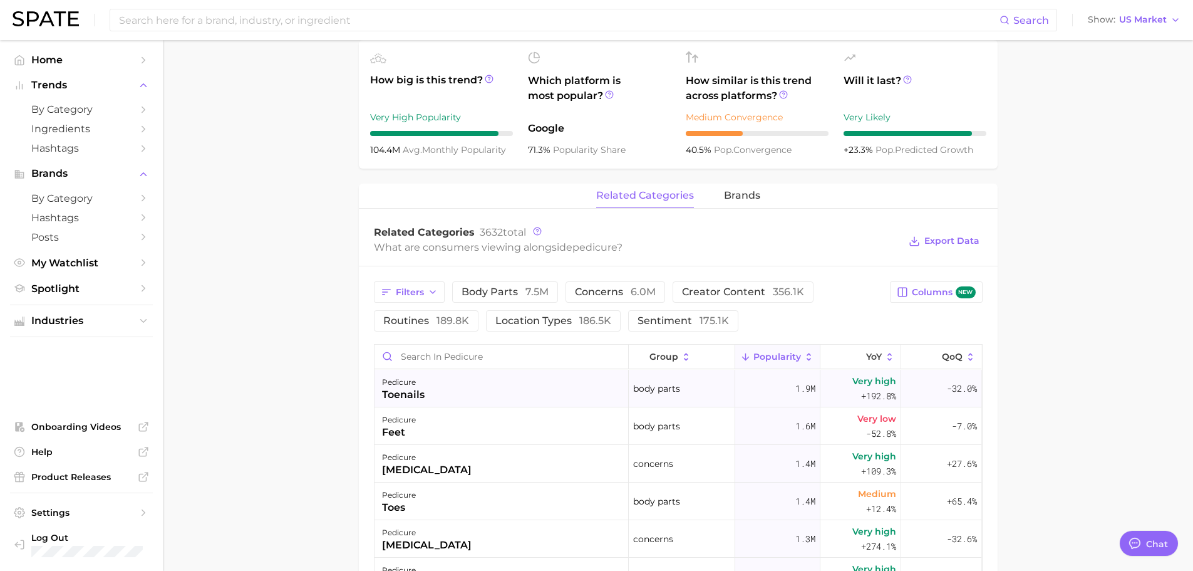
click at [403, 383] on div "pedicure" at bounding box center [403, 382] width 43 height 15
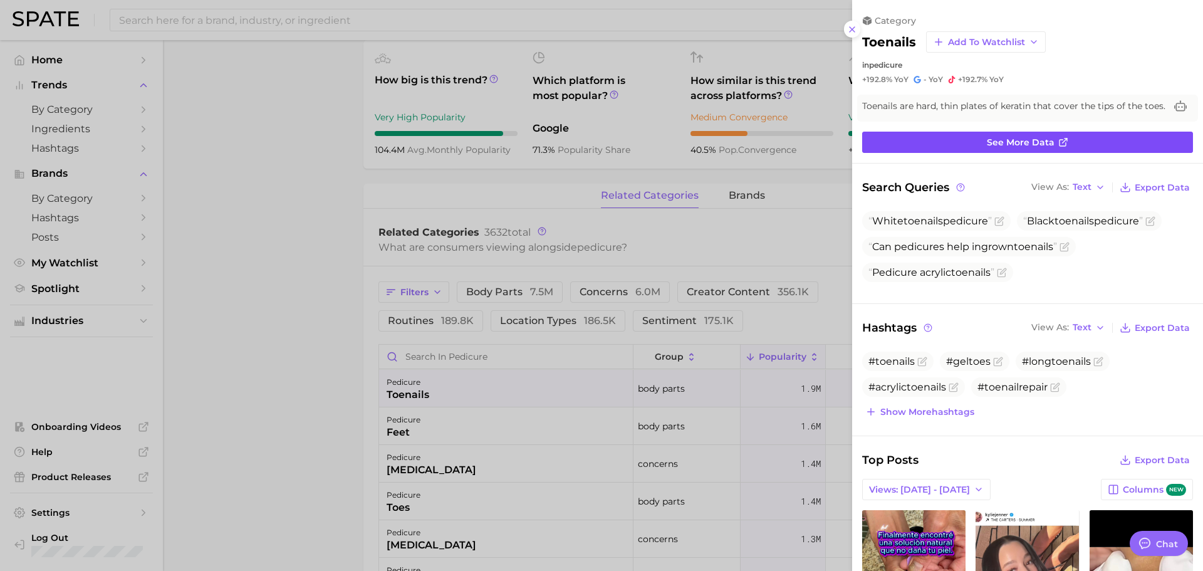
scroll to position [0, 0]
click at [949, 147] on span "See more data" at bounding box center [1021, 142] width 68 height 11
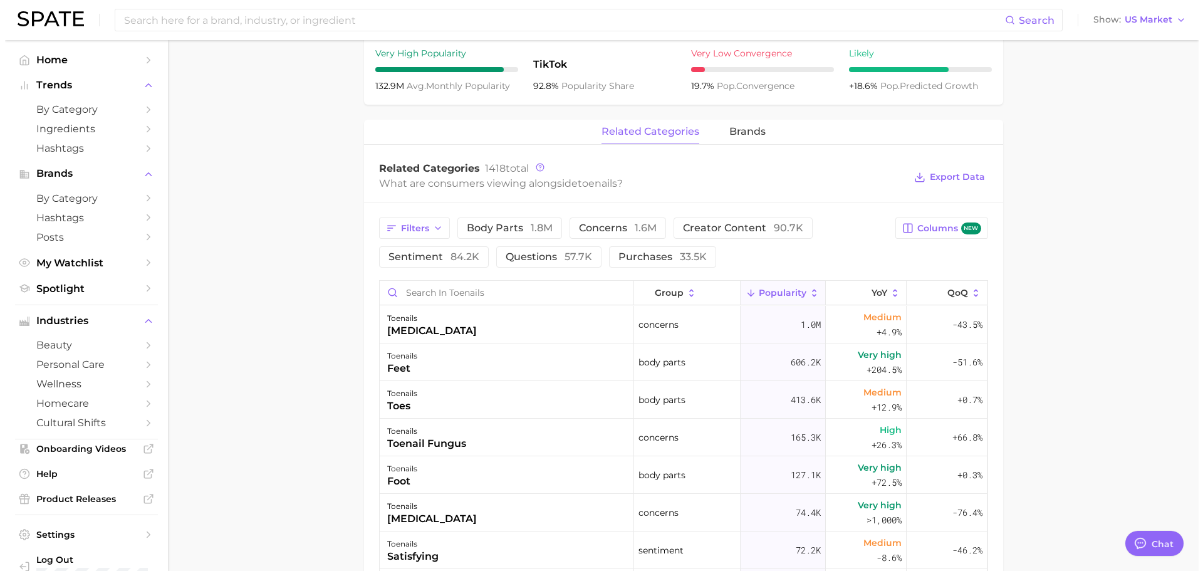
scroll to position [501, 0]
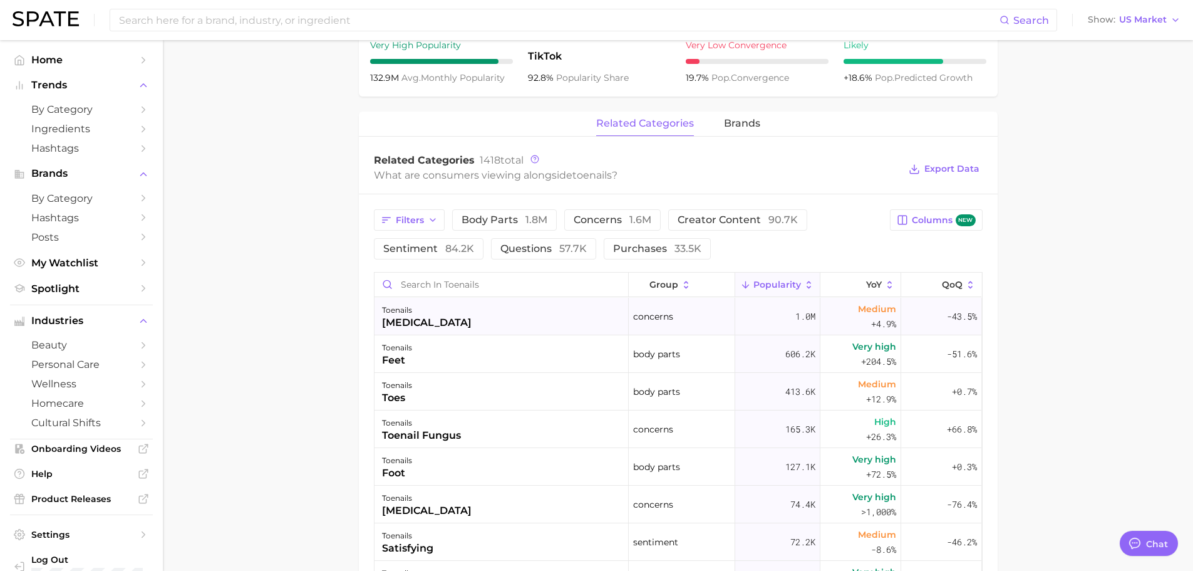
click at [591, 327] on div "toenails [MEDICAL_DATA]" at bounding box center [502, 317] width 254 height 38
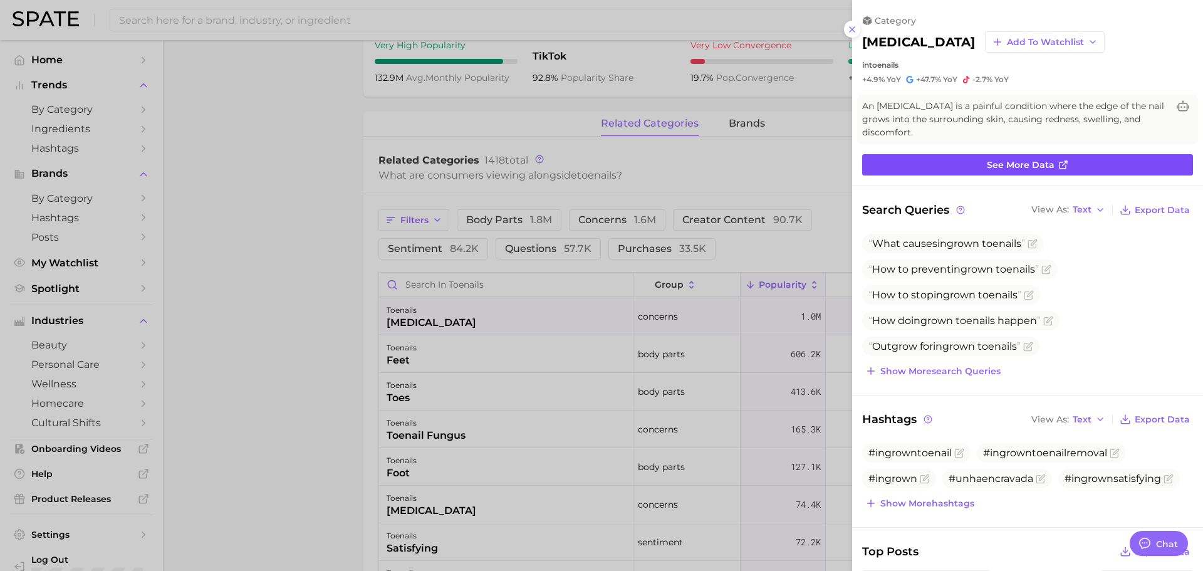
scroll to position [0, 0]
click at [949, 160] on link "See more data" at bounding box center [1027, 164] width 331 height 21
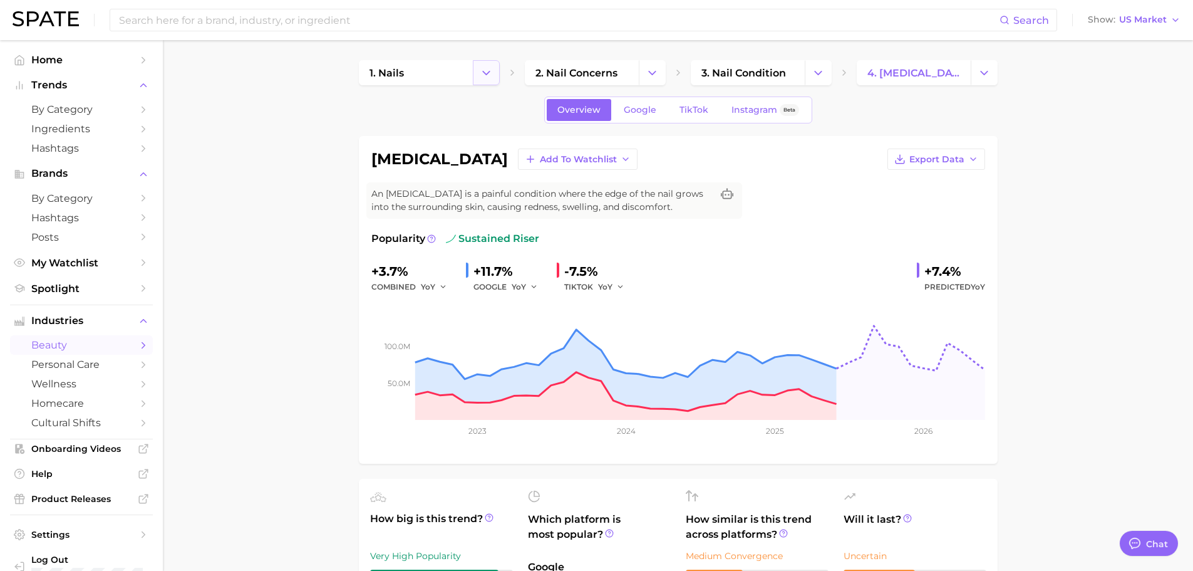
click at [494, 78] on button "Change Category" at bounding box center [486, 72] width 27 height 25
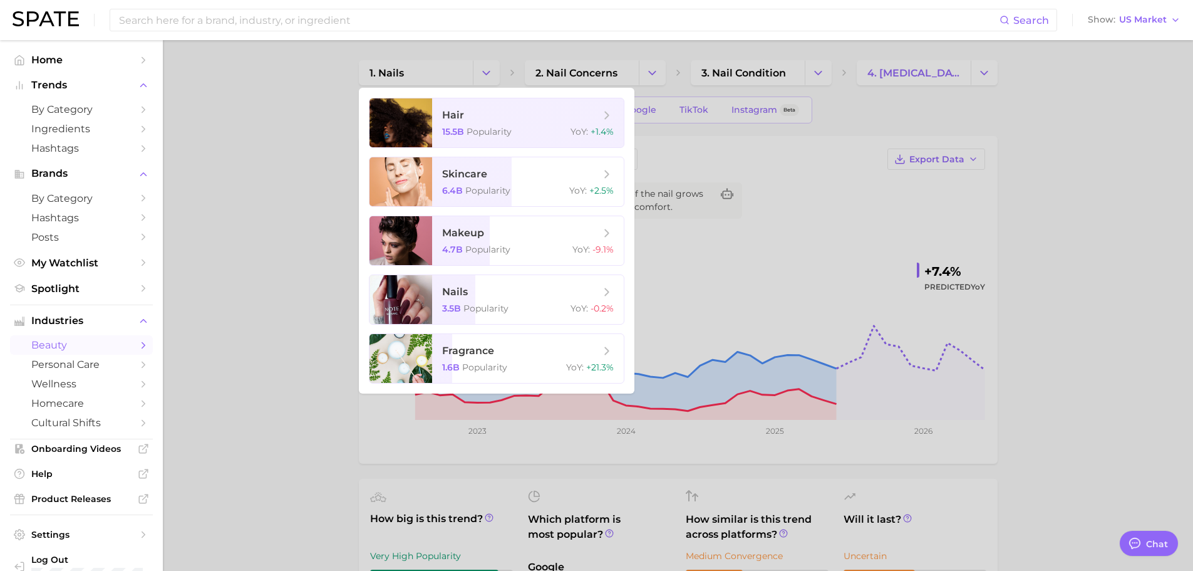
click at [652, 65] on div at bounding box center [596, 285] width 1193 height 571
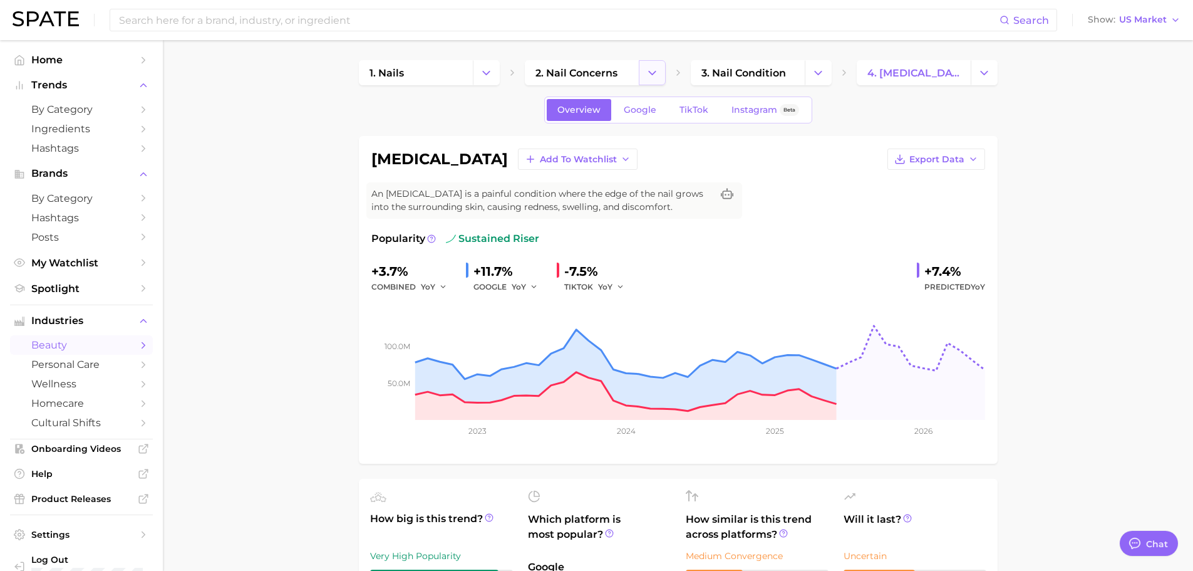
click at [652, 71] on icon "Change Category" at bounding box center [652, 72] width 13 height 13
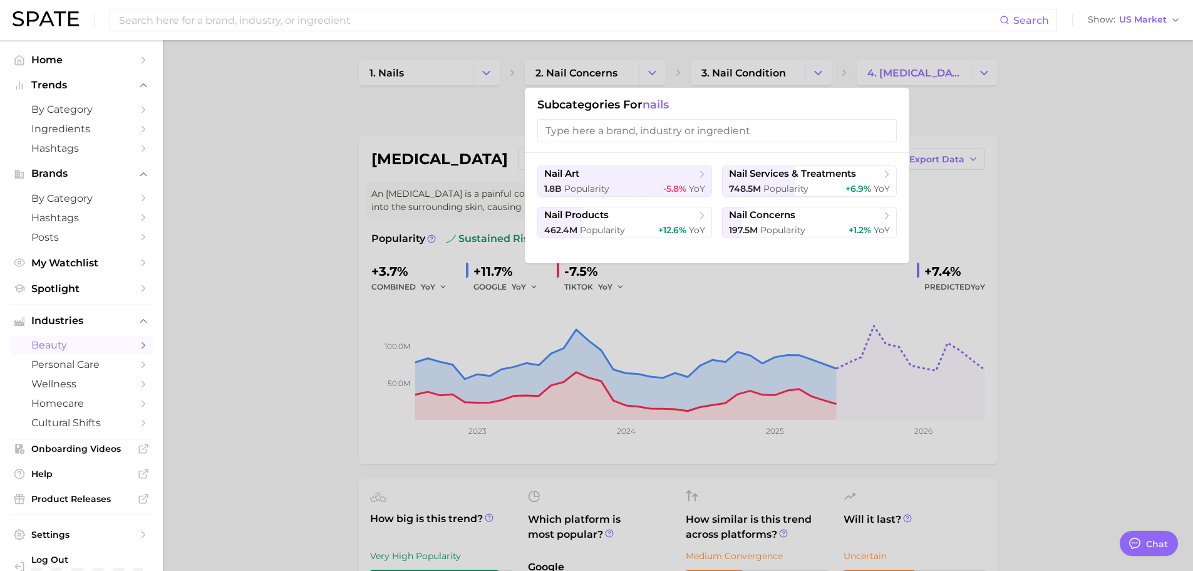
click at [808, 66] on div at bounding box center [596, 285] width 1193 height 571
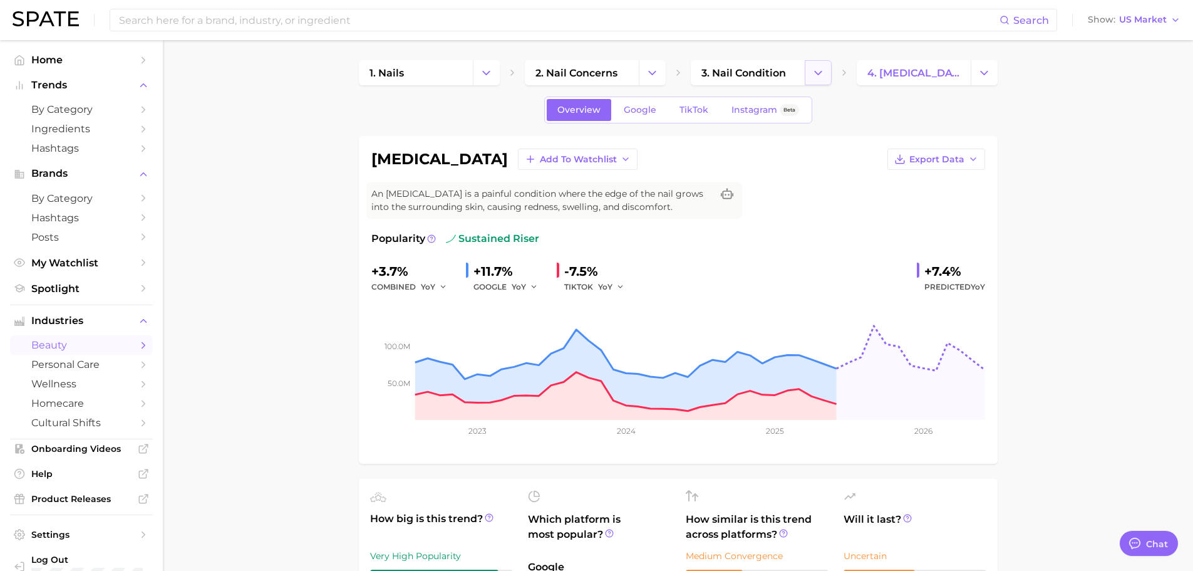
click at [812, 66] on icon "Change Category" at bounding box center [818, 72] width 13 height 13
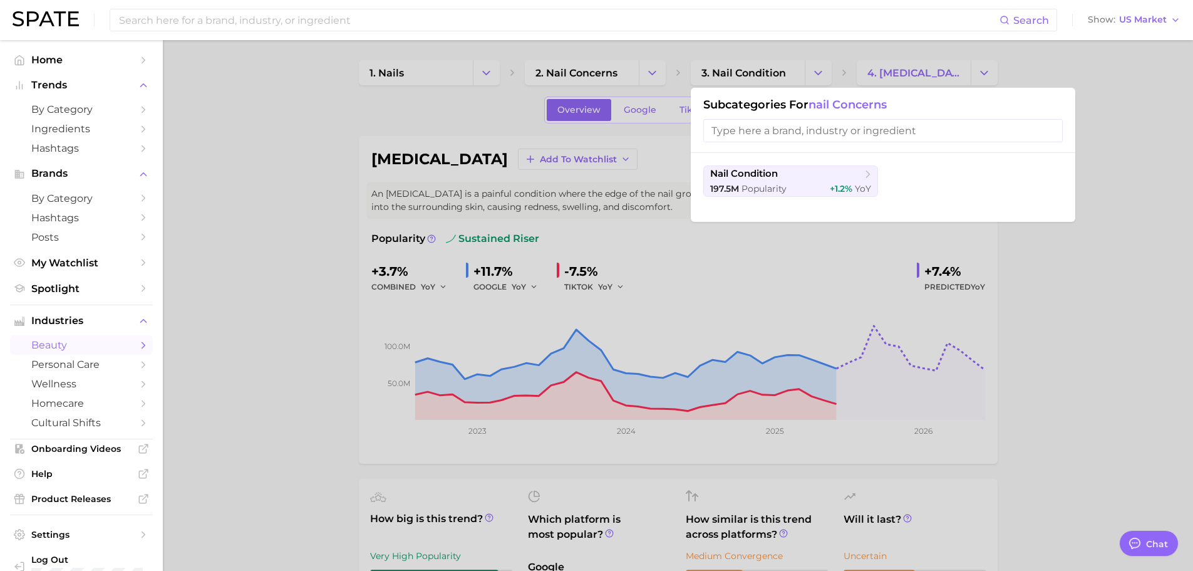
click at [949, 76] on div at bounding box center [596, 285] width 1193 height 571
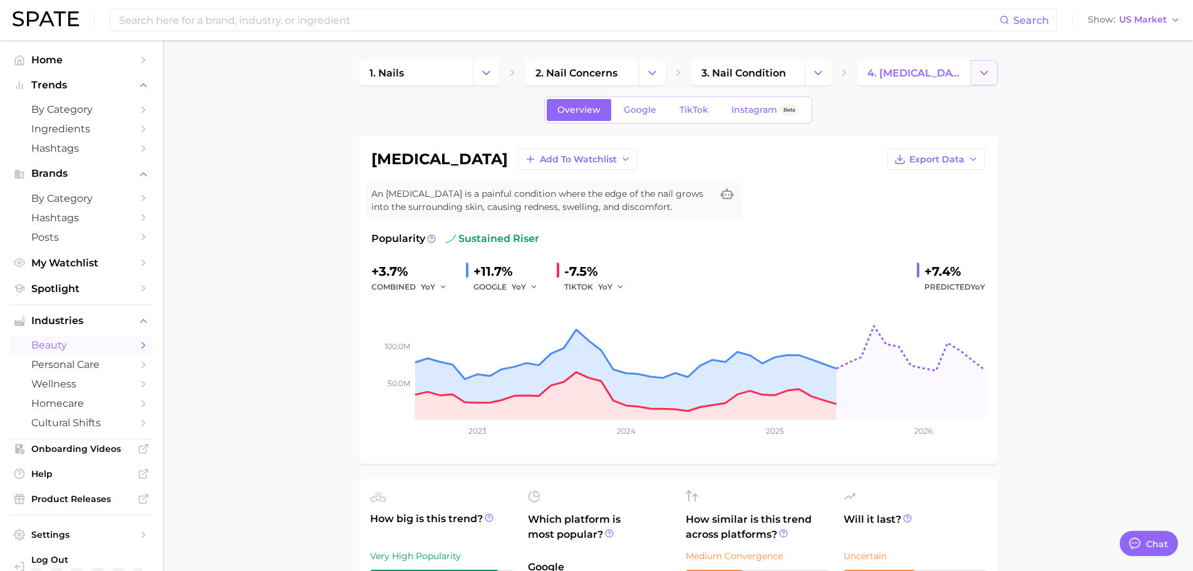
click at [949, 72] on polyline "Change Category" at bounding box center [984, 72] width 7 height 3
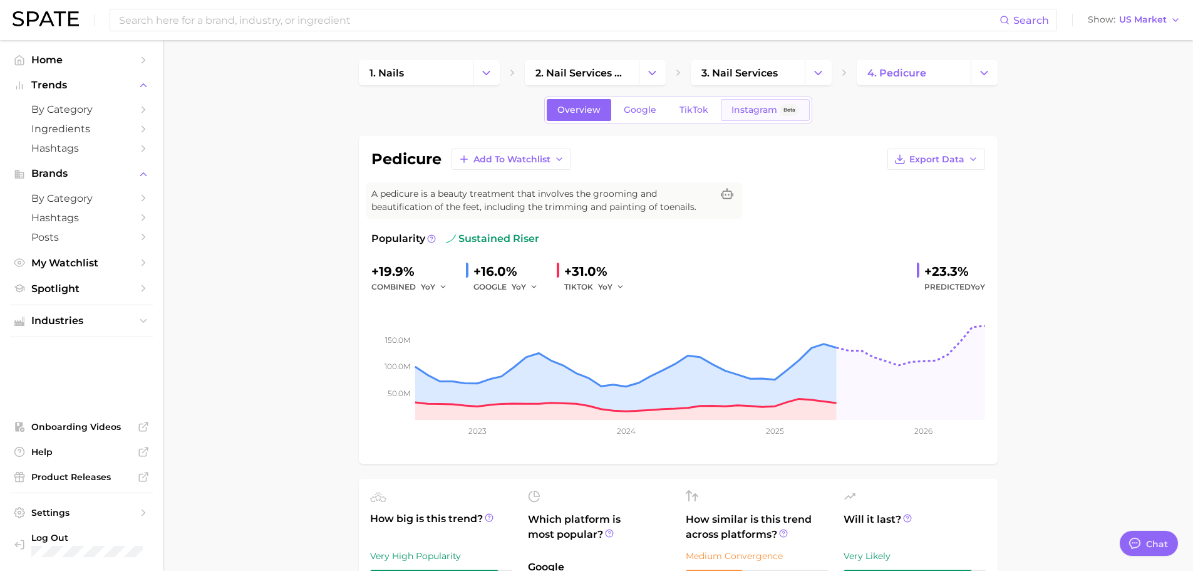
click at [749, 107] on span "Instagram" at bounding box center [755, 110] width 46 height 11
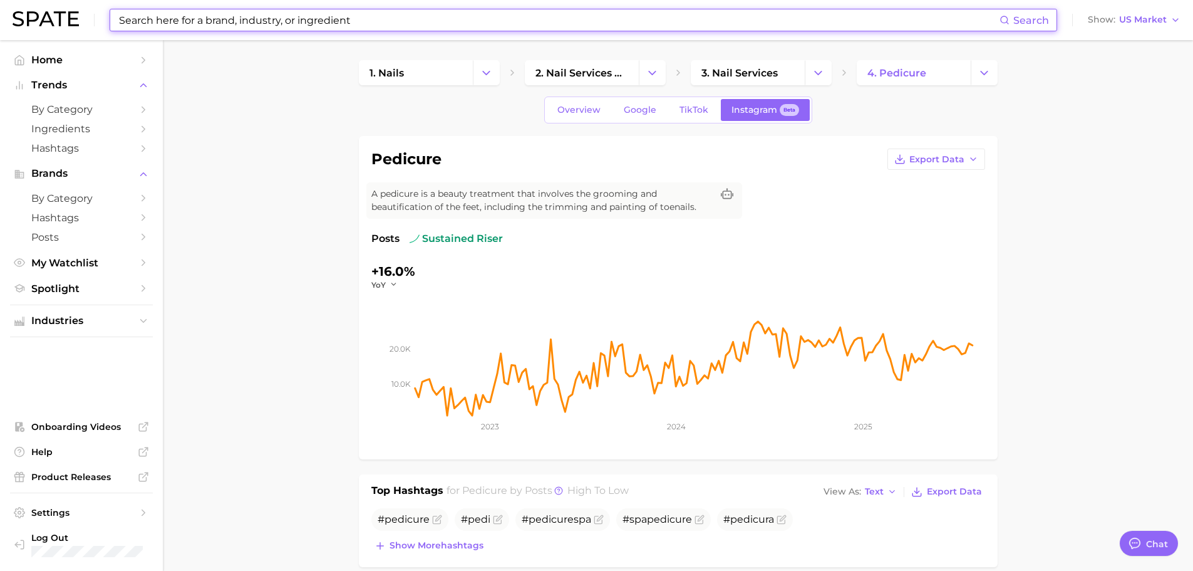
click at [280, 24] on input at bounding box center [559, 19] width 882 height 21
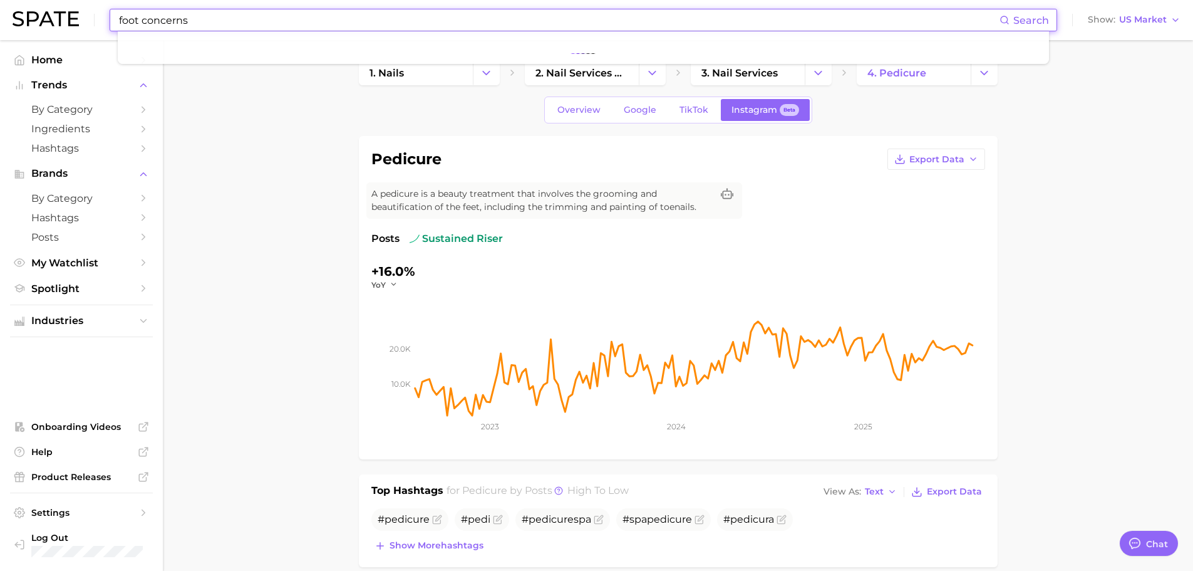
type input "foot concerns"
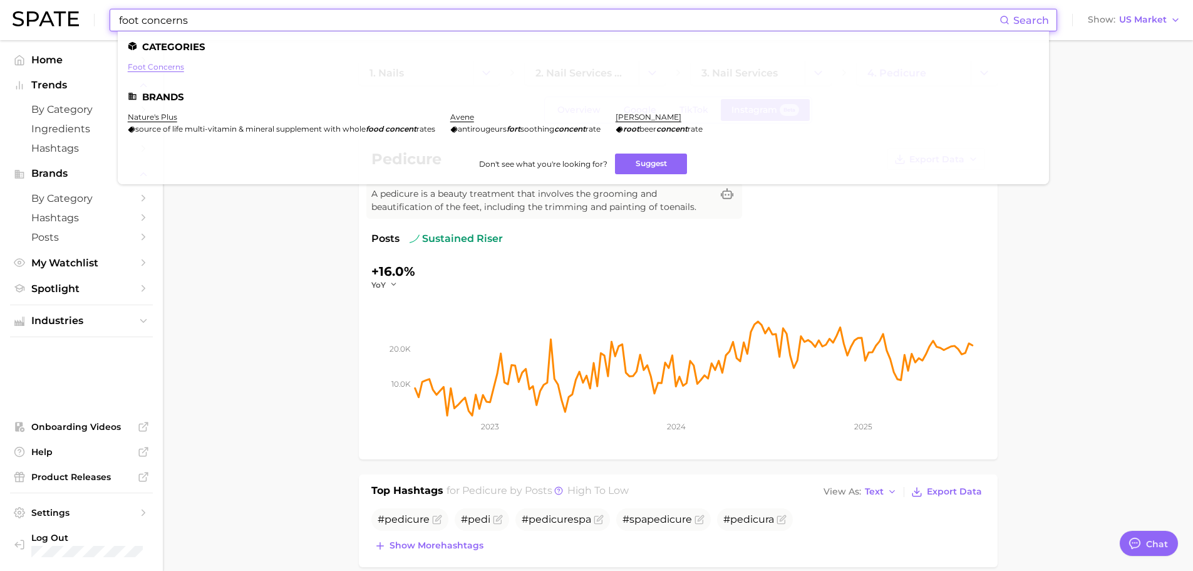
click at [150, 68] on link "foot concerns" at bounding box center [156, 66] width 56 height 9
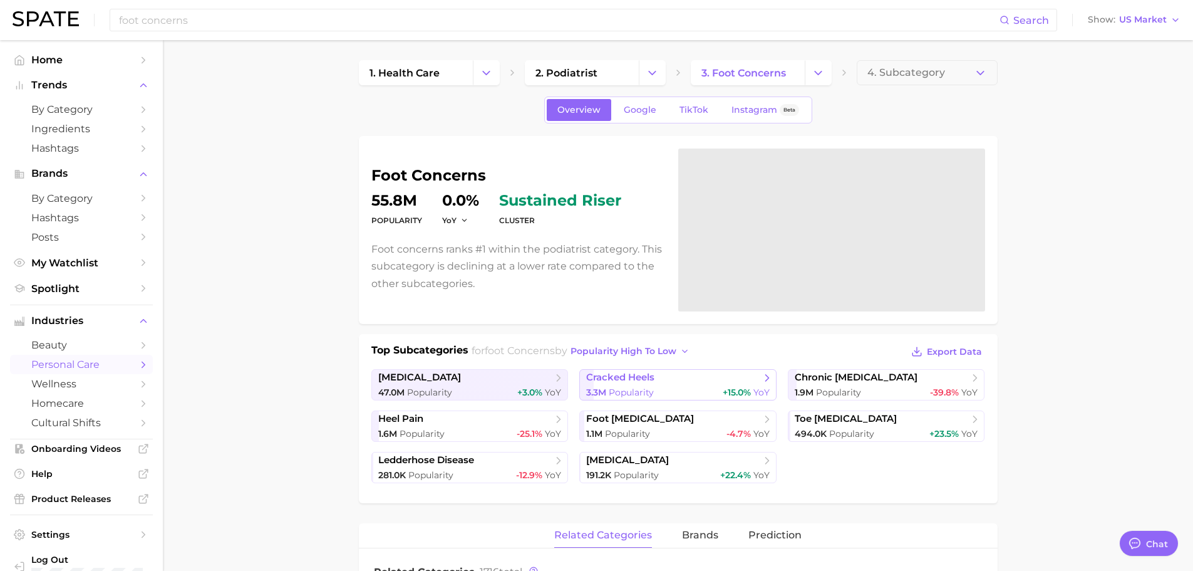
click at [662, 381] on span "cracked heels" at bounding box center [673, 378] width 174 height 13
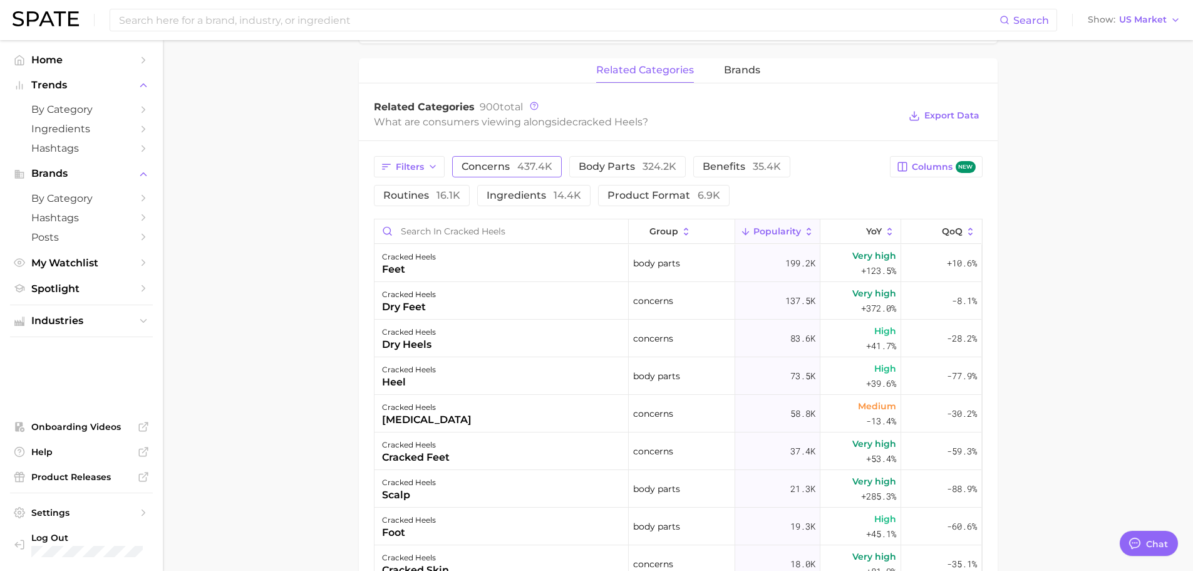
click at [485, 171] on span "concerns 437.4k" at bounding box center [507, 167] width 91 height 10
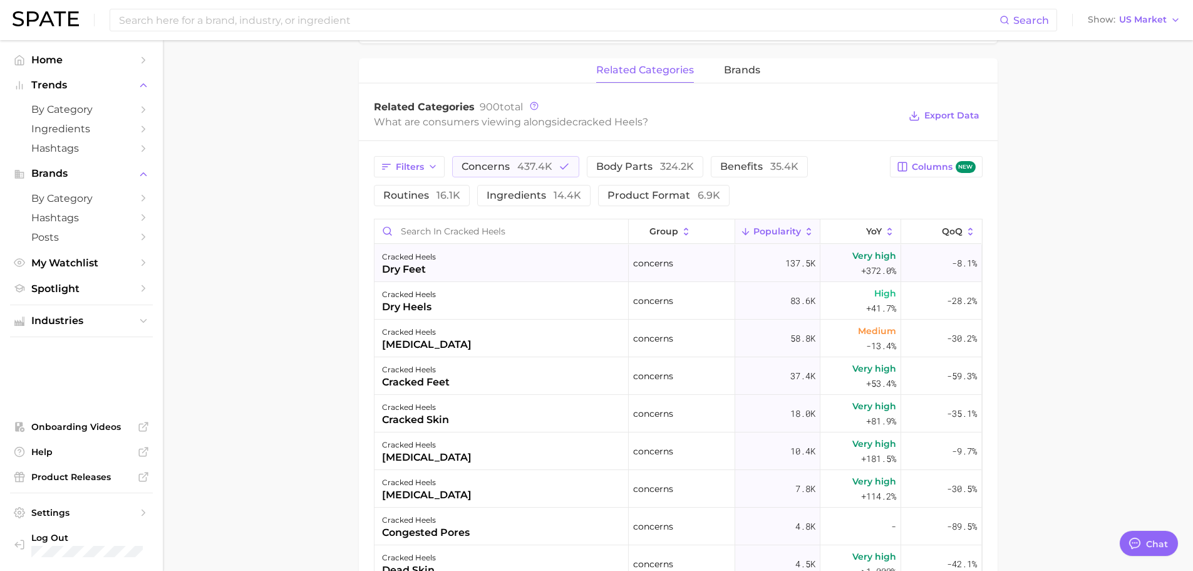
click at [497, 257] on div "cracked heels dry feet" at bounding box center [502, 263] width 254 height 38
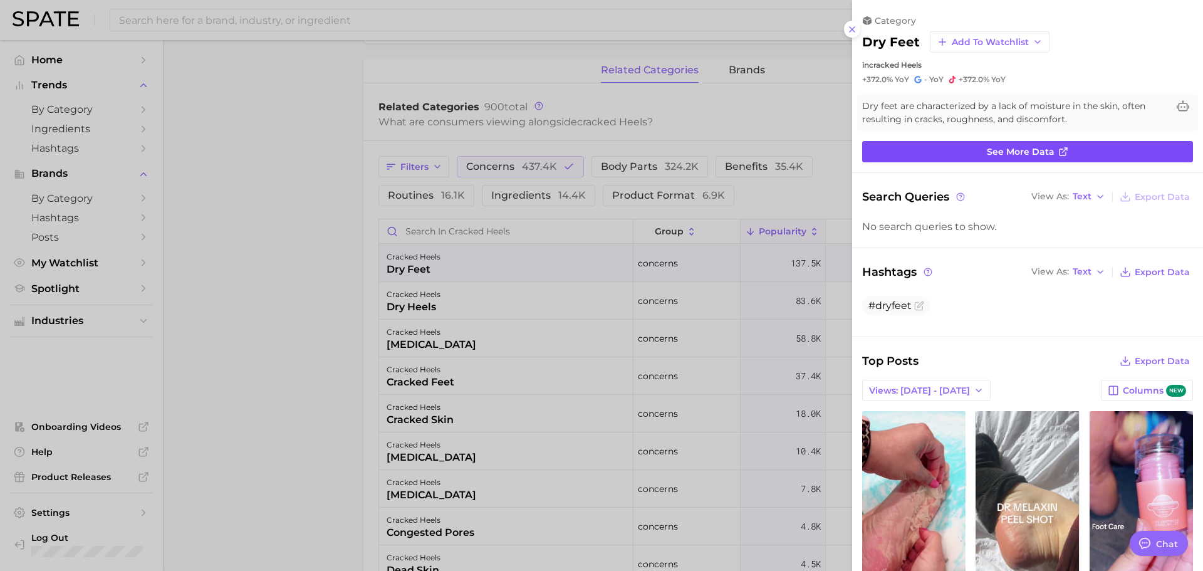
click at [949, 152] on span "See more data" at bounding box center [1021, 152] width 68 height 11
